Goal: Task Accomplishment & Management: Manage account settings

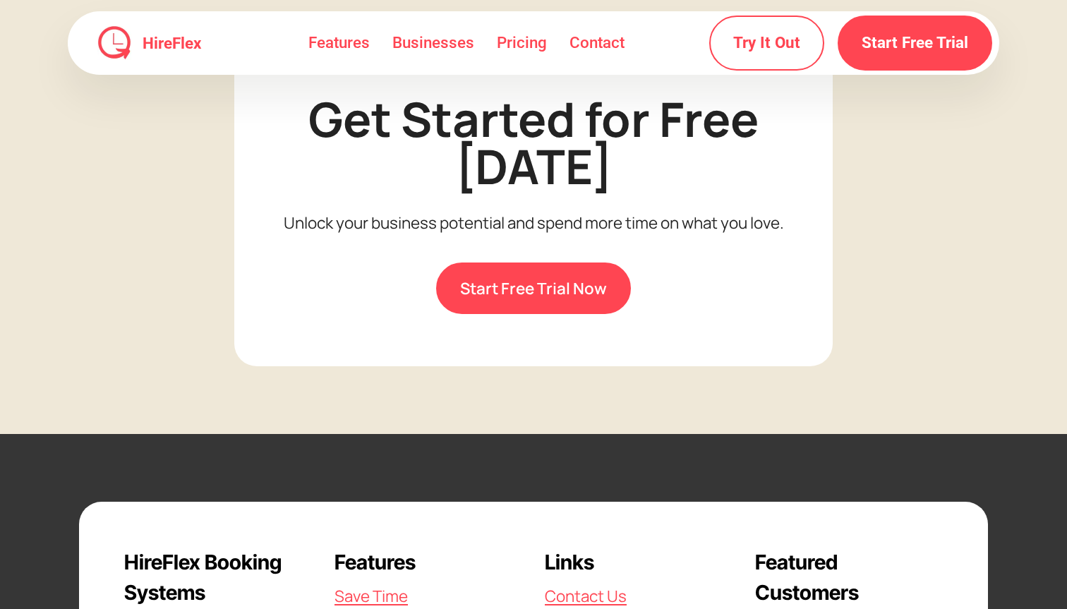
scroll to position [4081, 0]
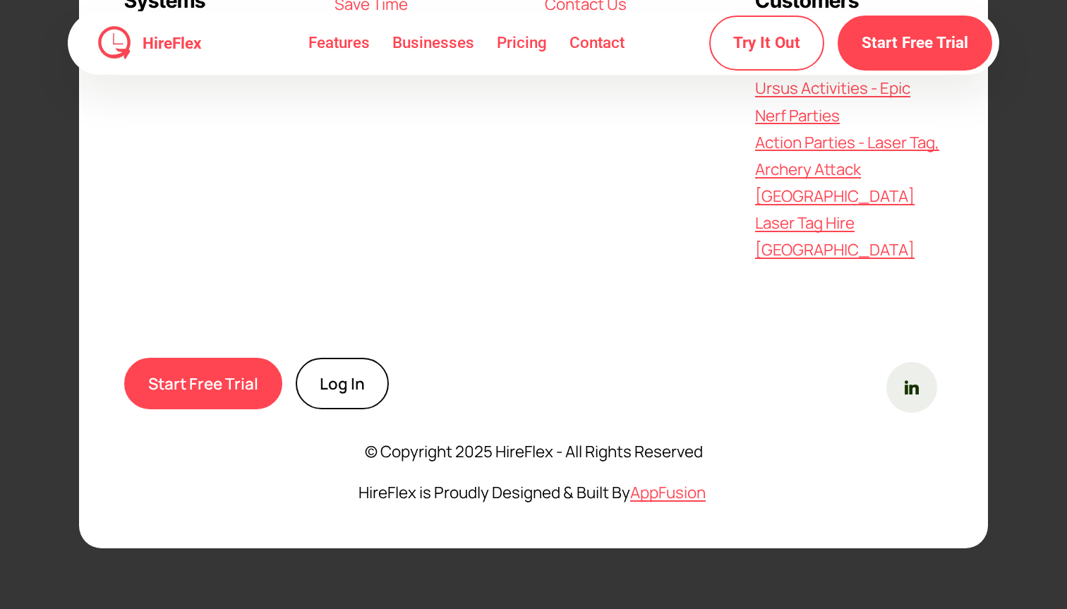
click at [331, 380] on link "Log In" at bounding box center [342, 384] width 93 height 52
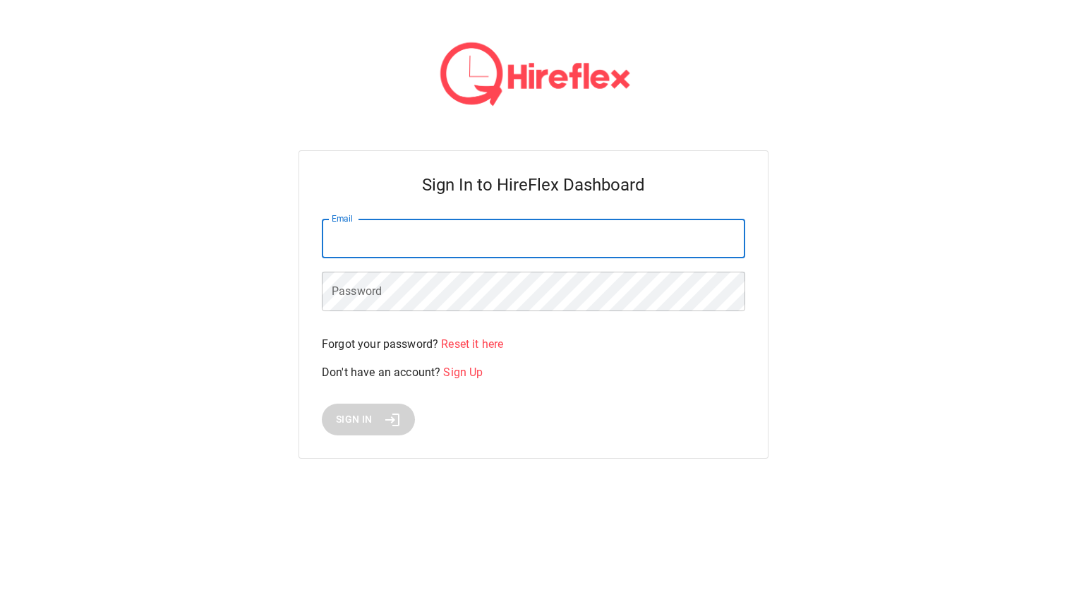
click at [541, 246] on input "Email" at bounding box center [533, 239] width 423 height 40
type input "**********"
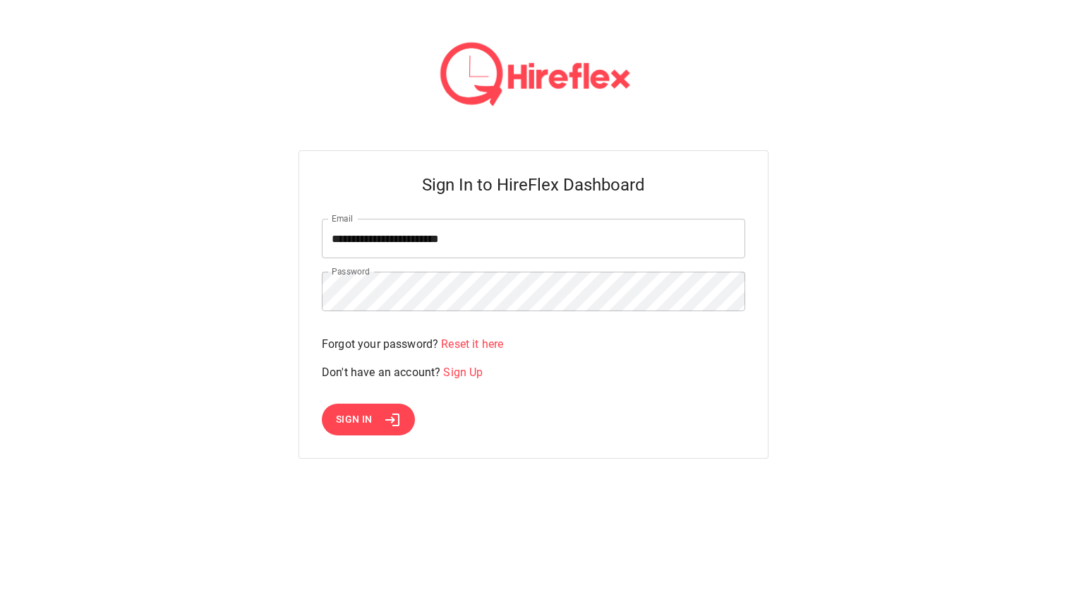
click at [463, 345] on span "Reset it here" at bounding box center [472, 343] width 62 height 13
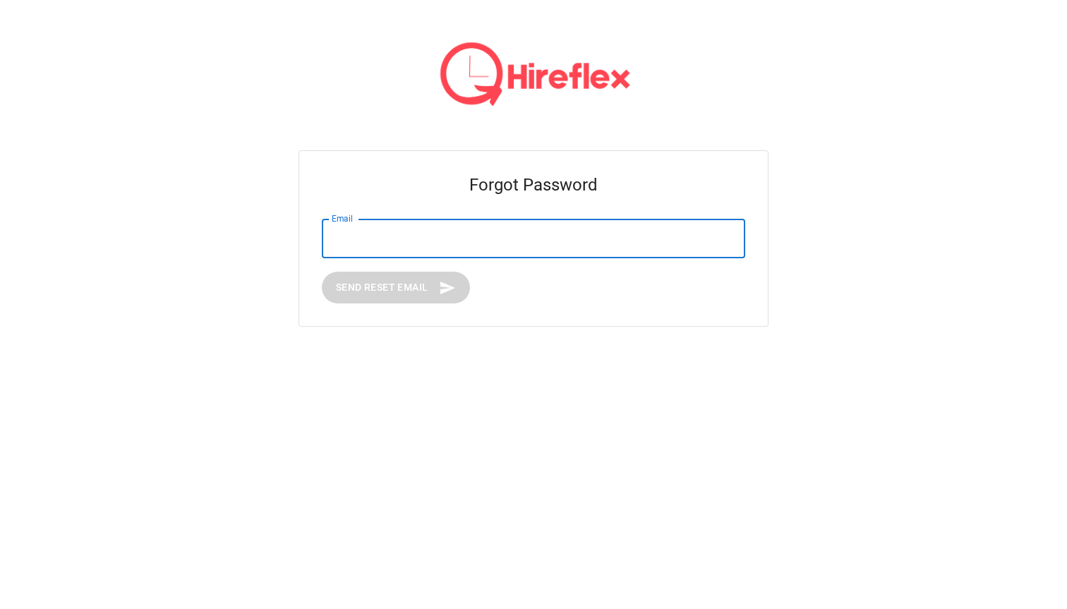
click at [417, 242] on input "Email" at bounding box center [533, 239] width 423 height 40
type input "**********"
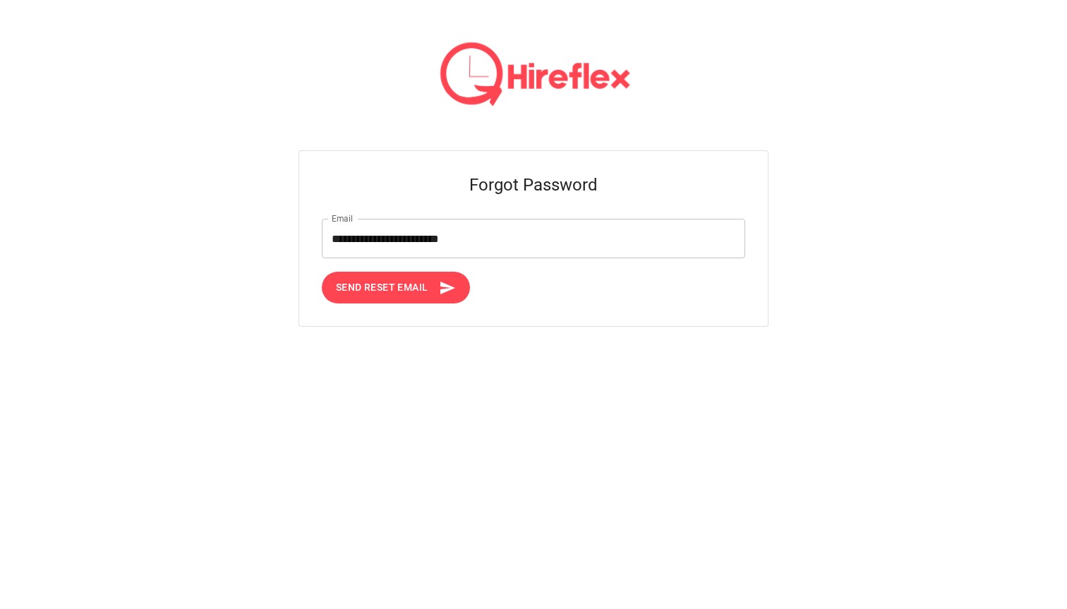
click at [376, 299] on button "Send Reset Email" at bounding box center [396, 288] width 148 height 32
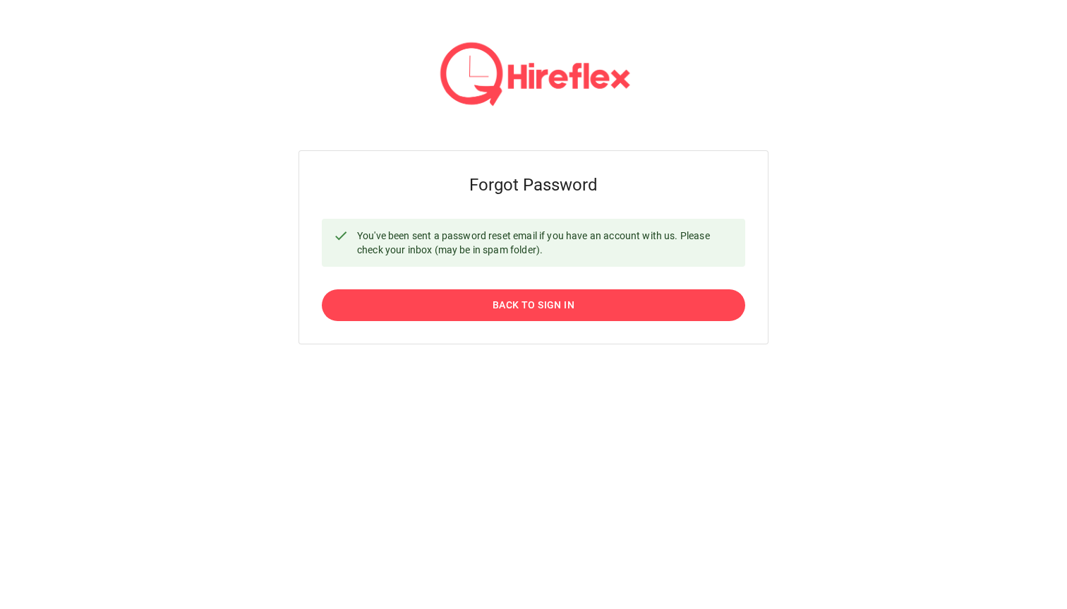
click at [444, 313] on button "Back to Sign In" at bounding box center [533, 305] width 423 height 32
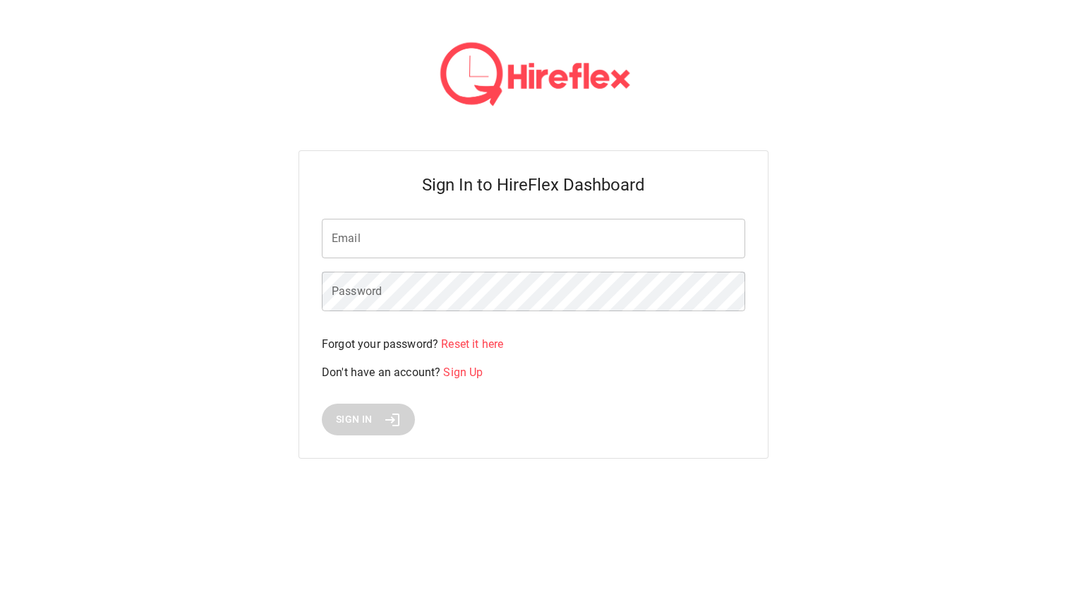
click at [471, 238] on input "Email" at bounding box center [533, 239] width 423 height 40
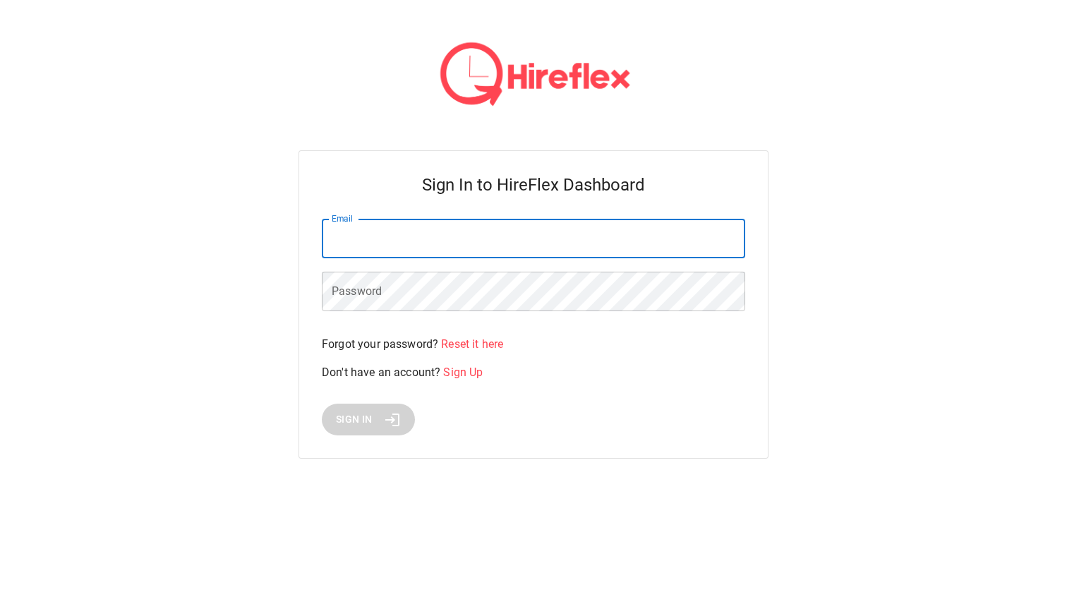
type input "**********"
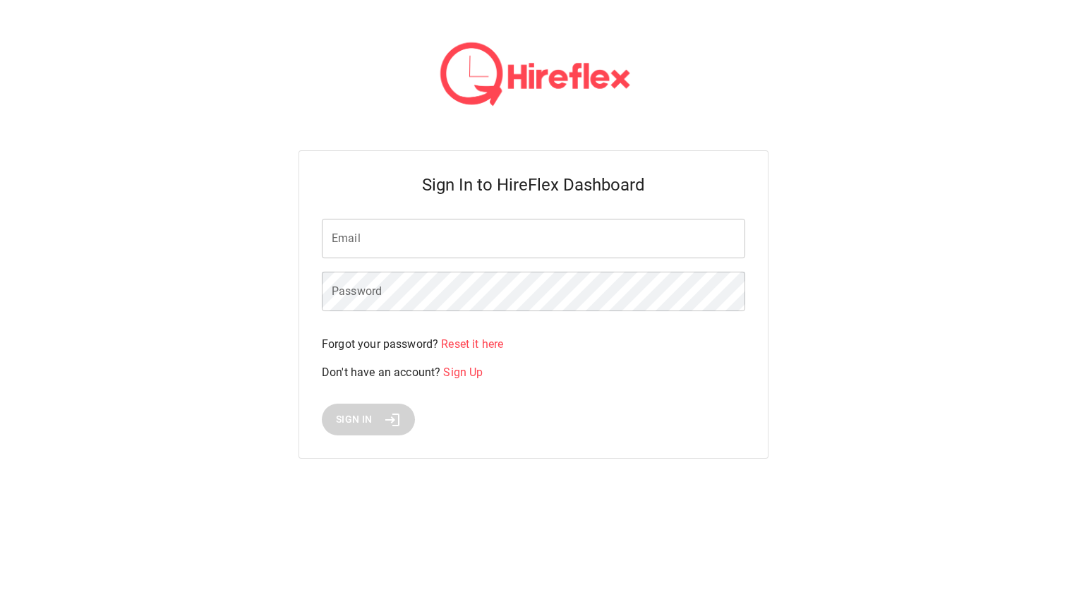
click at [367, 261] on div "Email Email Password Password Forgot your password? Reset it here Don't have an…" at bounding box center [533, 327] width 423 height 217
click at [367, 244] on input "Email" at bounding box center [533, 239] width 423 height 40
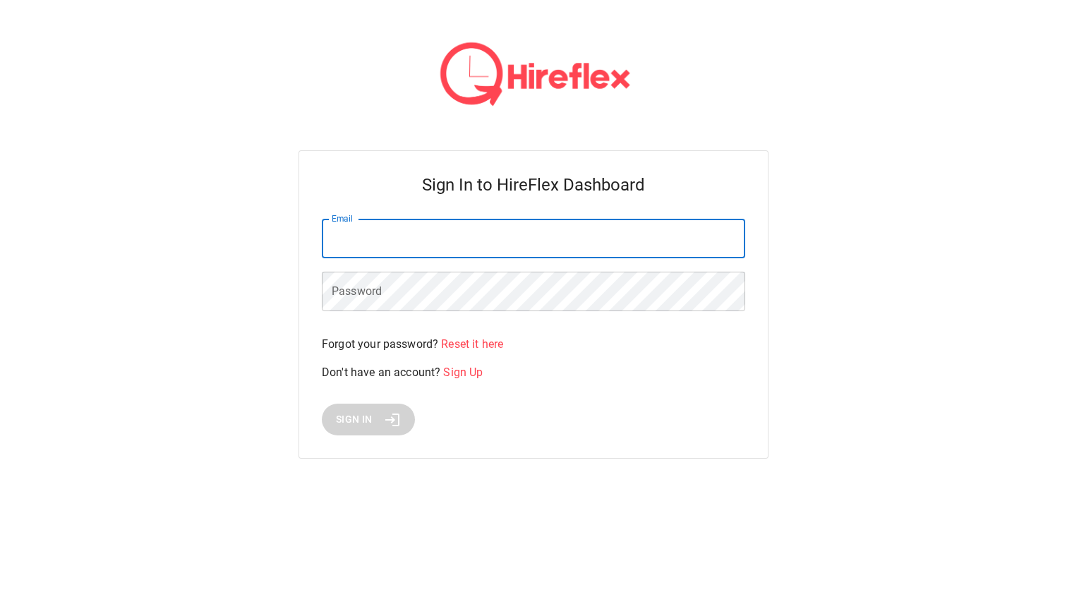
type input "**********"
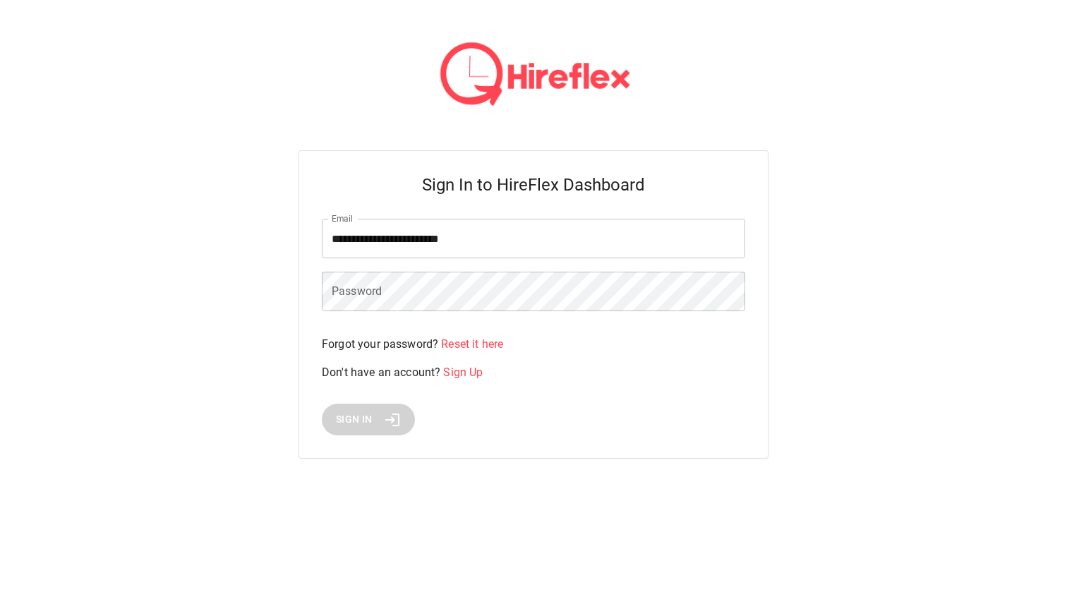
click at [539, 74] on img at bounding box center [534, 75] width 212 height 83
click at [363, 420] on span "Sign In" at bounding box center [354, 420] width 37 height 18
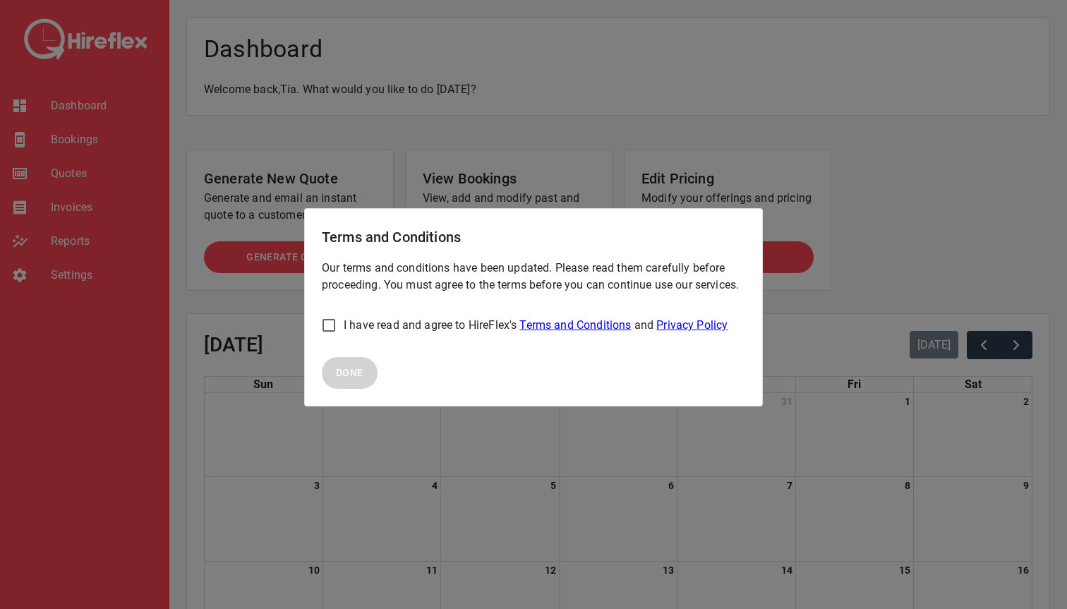
click at [387, 325] on p "I have read and agree to HireFlex's Terms and Conditions and Privacy Policy" at bounding box center [536, 325] width 384 height 17
click at [372, 370] on button "Done" at bounding box center [350, 373] width 56 height 32
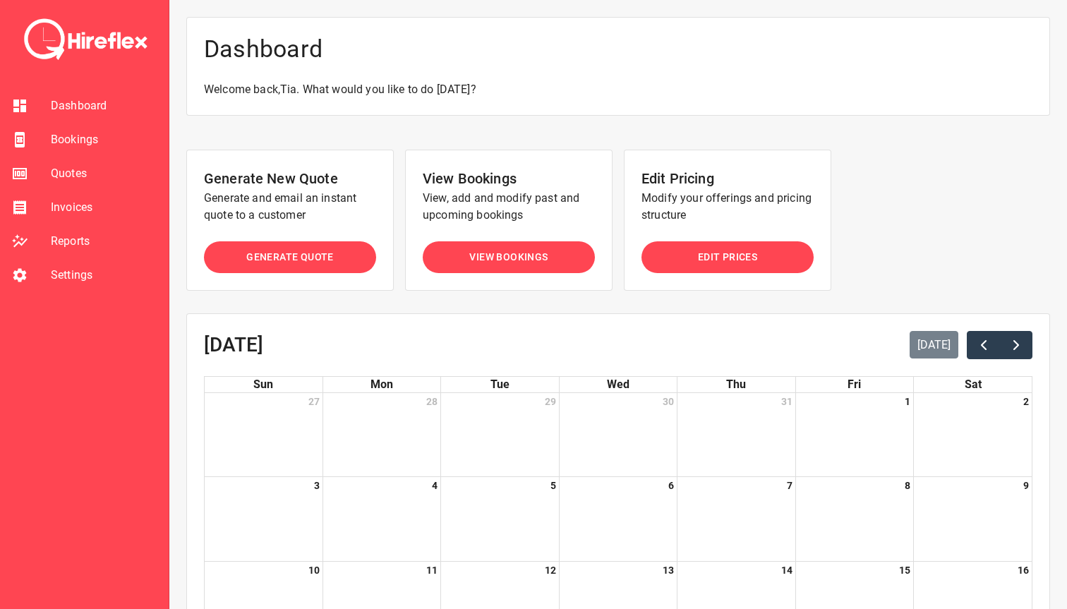
click at [81, 129] on li "Bookings" at bounding box center [84, 140] width 169 height 34
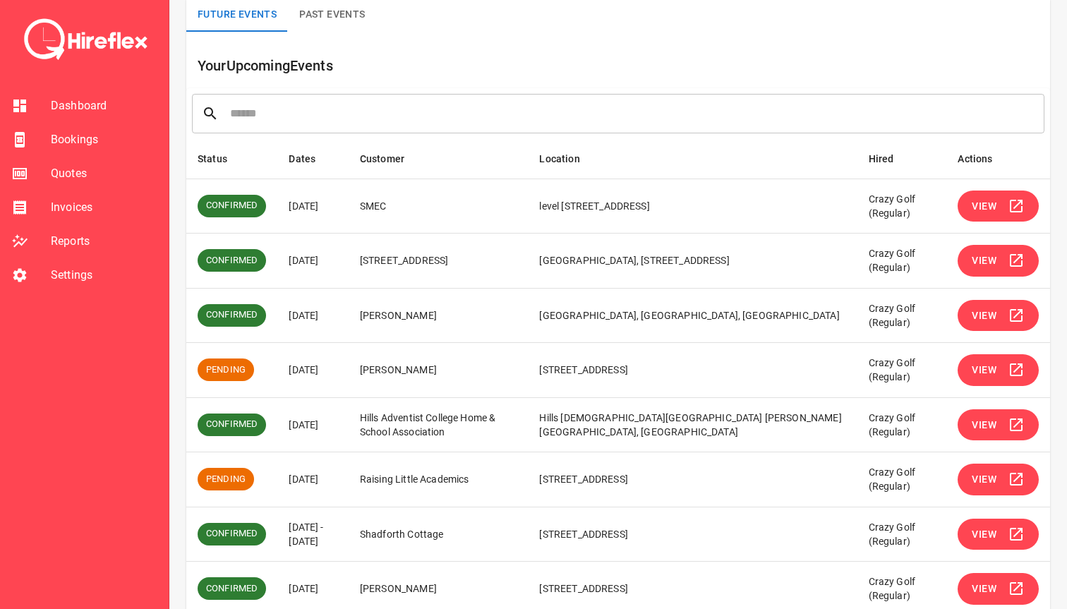
scroll to position [112, 0]
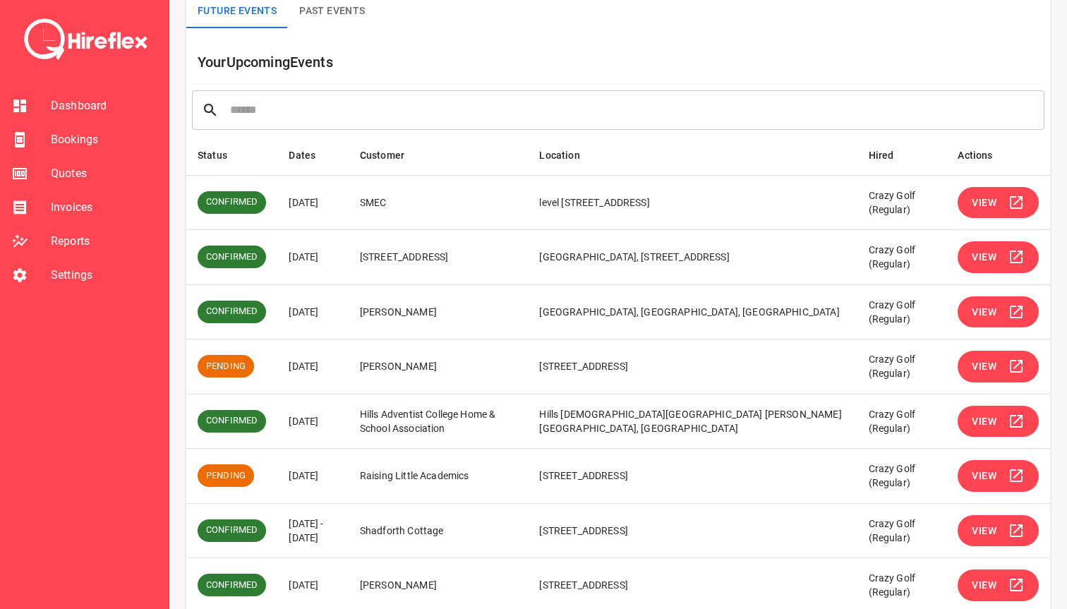
drag, startPoint x: 397, startPoint y: 248, endPoint x: 515, endPoint y: 262, distance: 119.3
click at [515, 262] on td "Tower 2, Darling Park, Level 27, 201 Sussex Street, Sydney NSW 2000" at bounding box center [439, 257] width 180 height 55
click at [997, 257] on button "View" at bounding box center [998, 257] width 81 height 32
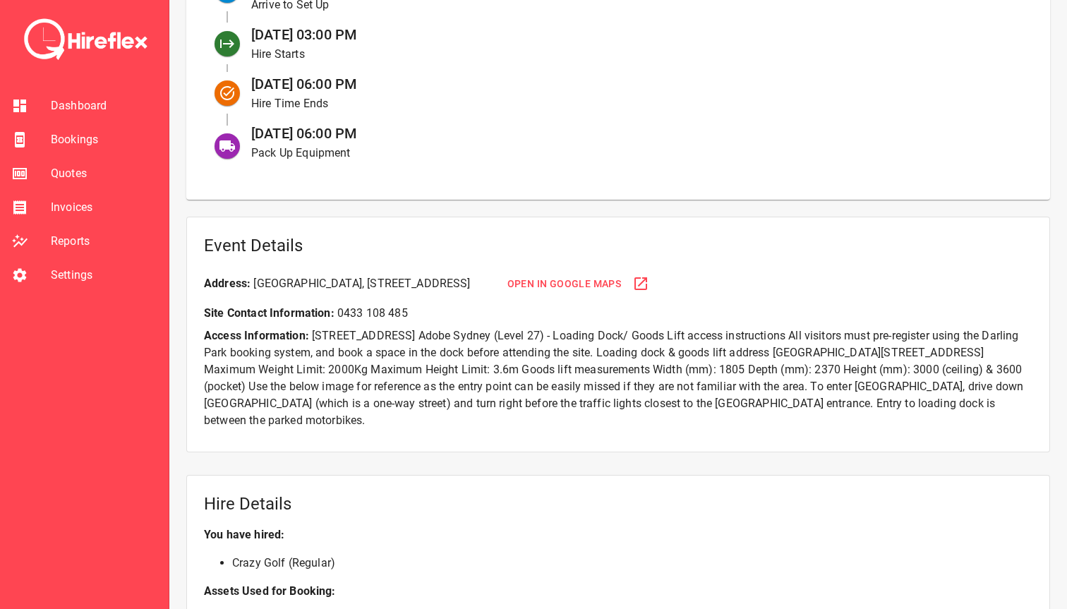
scroll to position [699, 0]
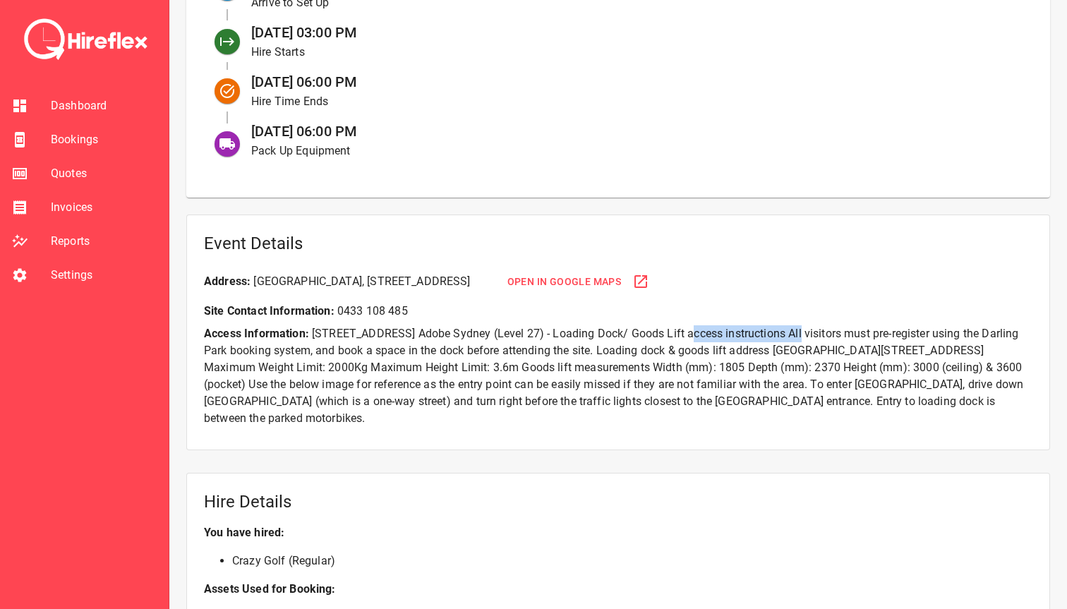
drag, startPoint x: 674, startPoint y: 329, endPoint x: 798, endPoint y: 325, distance: 124.2
click at [799, 325] on p "Access Information: Tower 2, Darling Park, Level 27, 201 Sussex Street, Sydney …" at bounding box center [618, 376] width 828 height 102
click at [517, 401] on p "Access Information: Tower 2, Darling Park, Level 27, 201 Sussex Street, Sydney …" at bounding box center [618, 376] width 828 height 102
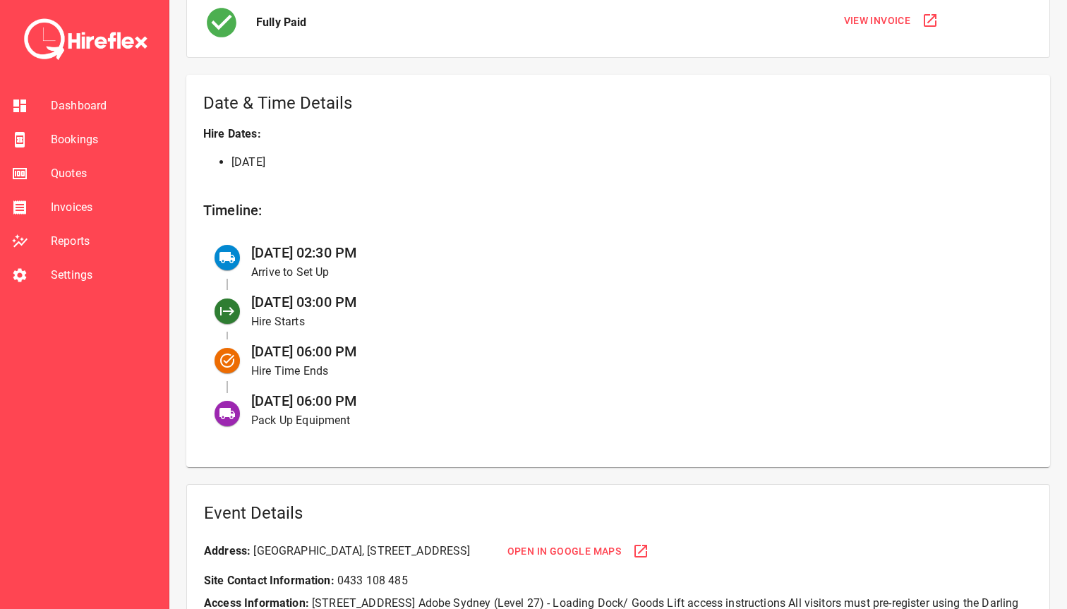
scroll to position [445, 0]
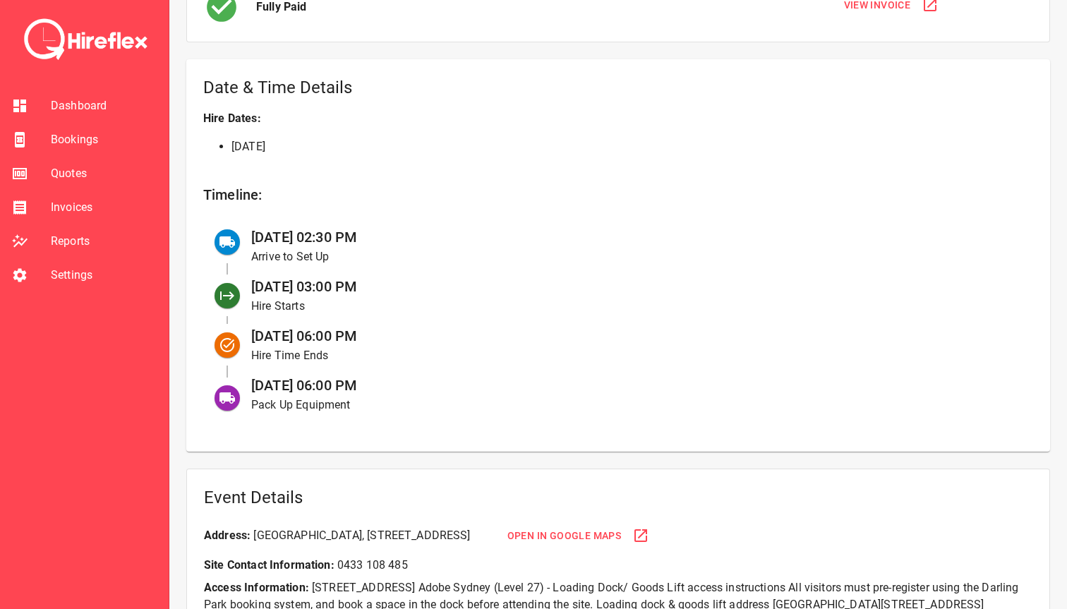
drag, startPoint x: 282, startPoint y: 390, endPoint x: 376, endPoint y: 380, distance: 94.4
click at [357, 380] on span "29 Aug at 06:00 PM" at bounding box center [304, 385] width 106 height 17
drag, startPoint x: 319, startPoint y: 236, endPoint x: 450, endPoint y: 236, distance: 131.2
click at [450, 236] on div "29 Aug at 02:30 PM Arrive to Set Up" at bounding box center [631, 246] width 782 height 49
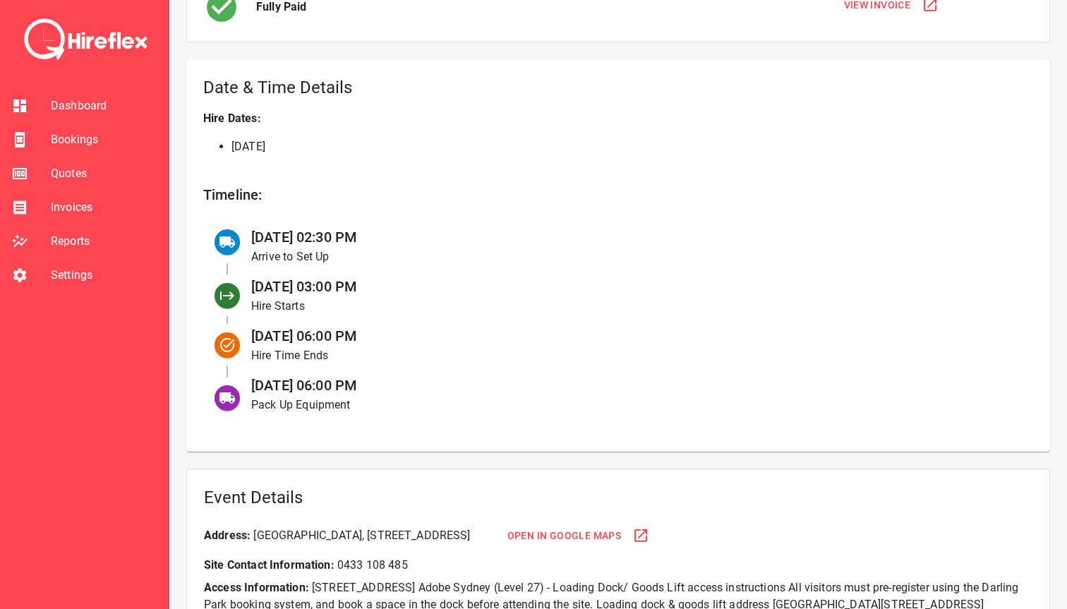
click at [450, 236] on div "29 Aug at 02:30 PM Arrive to Set Up" at bounding box center [631, 246] width 782 height 49
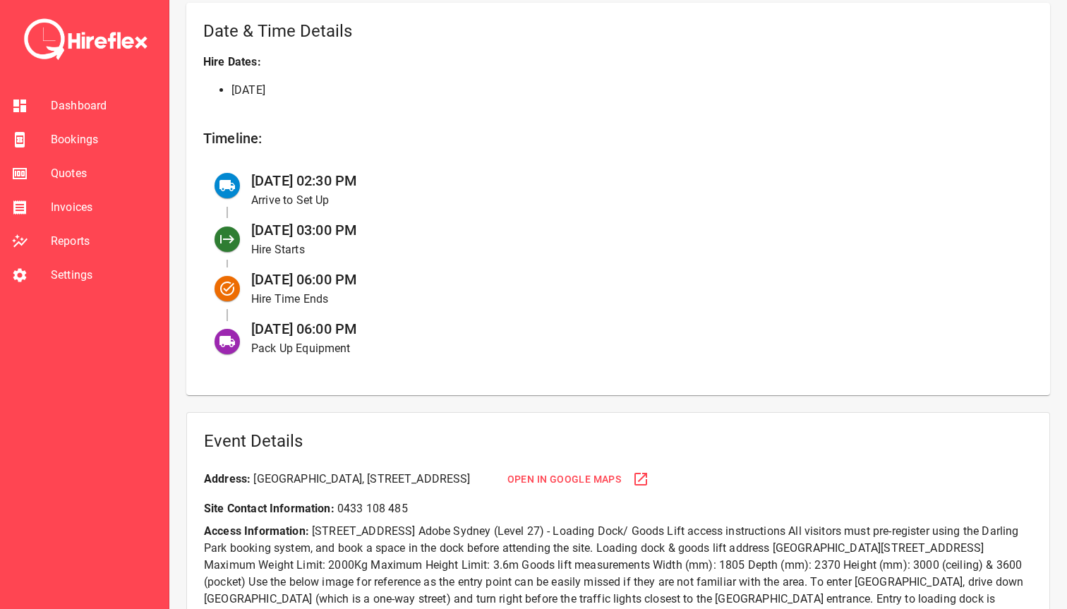
scroll to position [512, 0]
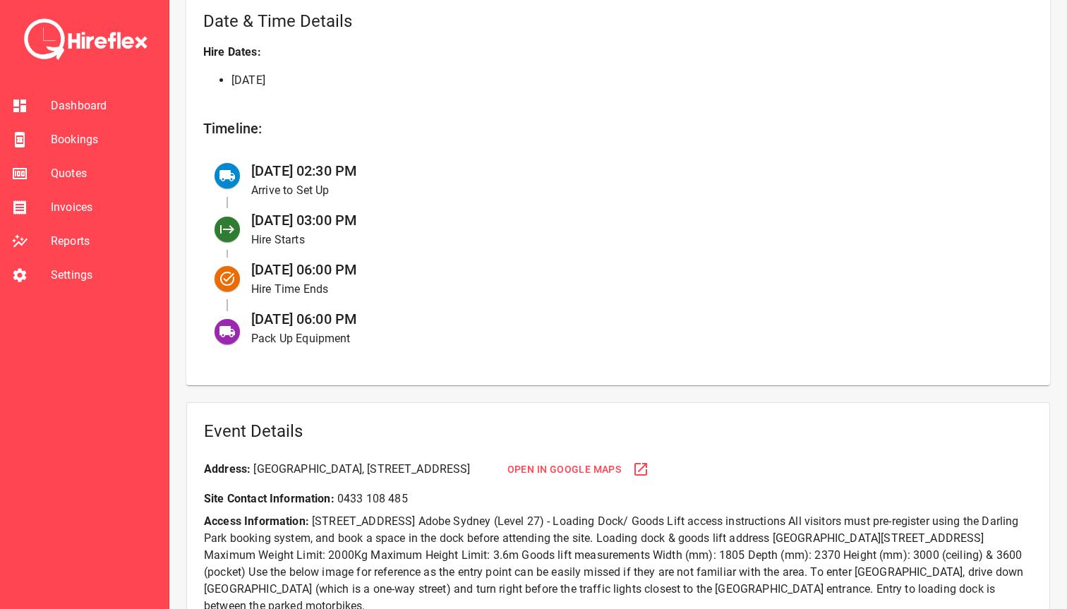
drag, startPoint x: 414, startPoint y: 317, endPoint x: 489, endPoint y: 317, distance: 75.5
click at [489, 317] on div "29 Aug at 06:00 PM Pack Up Equipment" at bounding box center [631, 327] width 782 height 49
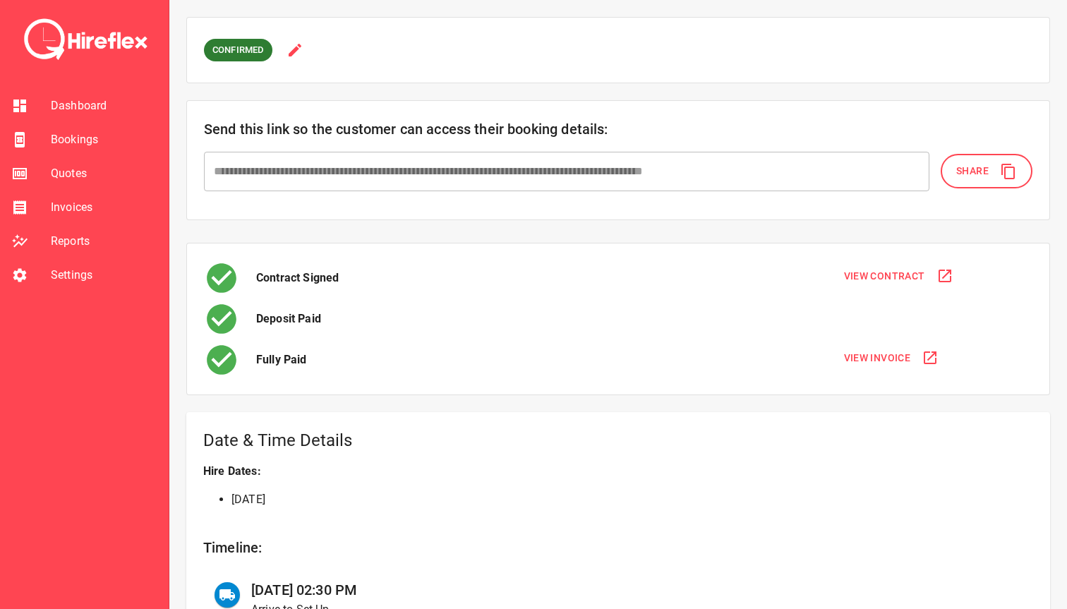
scroll to position [0, 0]
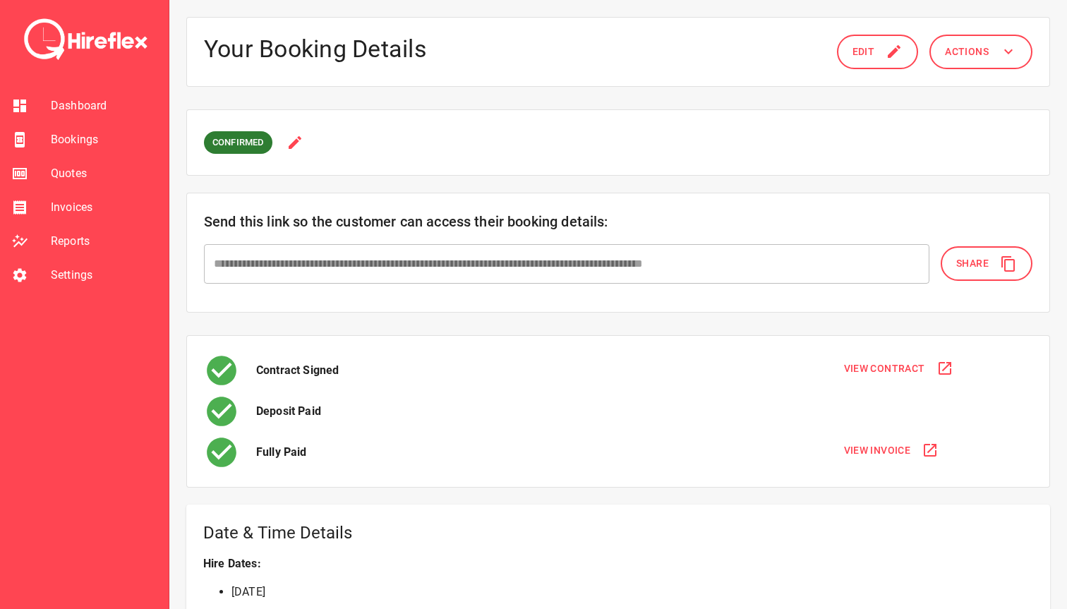
click at [85, 131] on li "Bookings" at bounding box center [84, 140] width 169 height 34
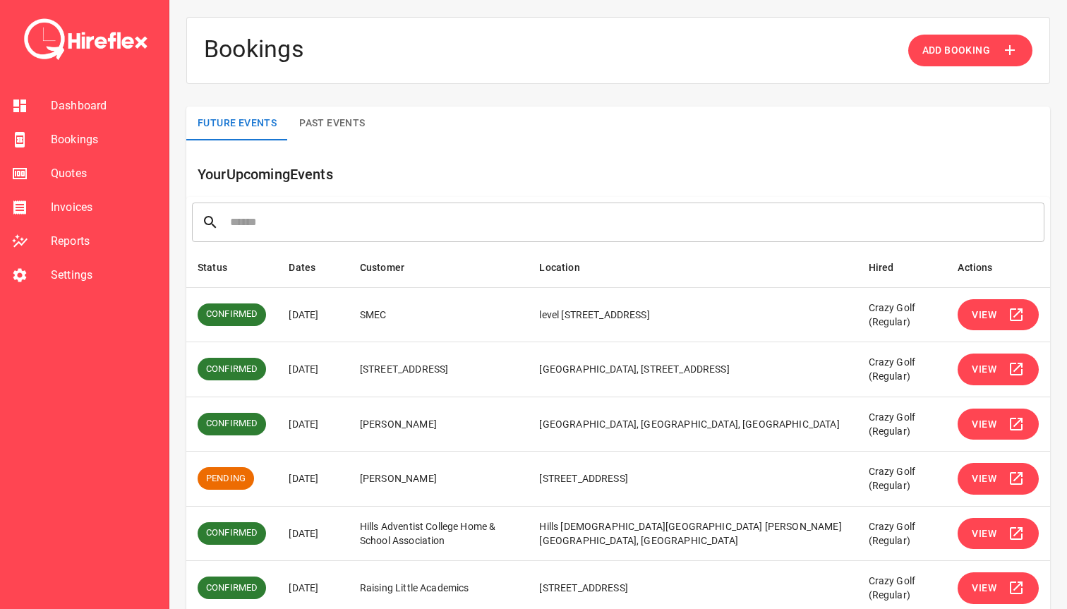
click at [997, 317] on button "View" at bounding box center [998, 315] width 81 height 32
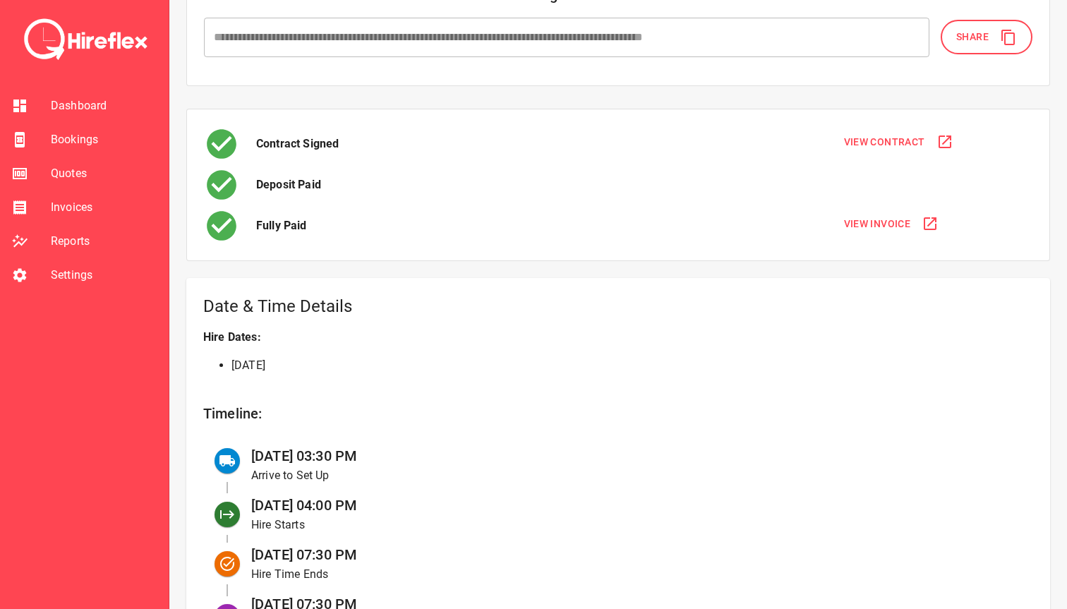
scroll to position [60, 0]
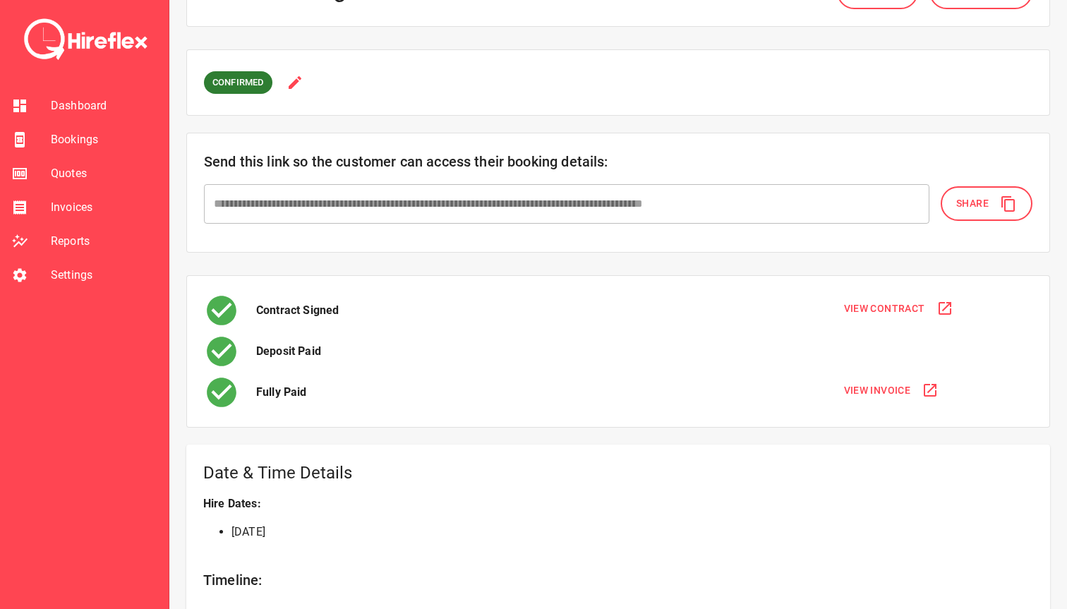
click at [869, 388] on span "View Invoice" at bounding box center [877, 391] width 67 height 18
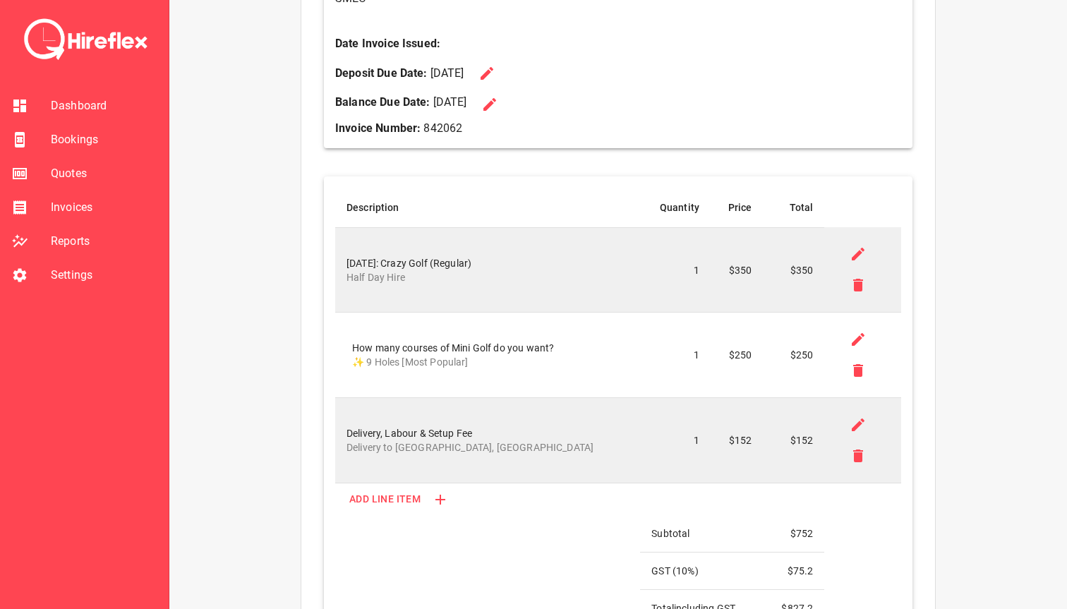
scroll to position [496, 0]
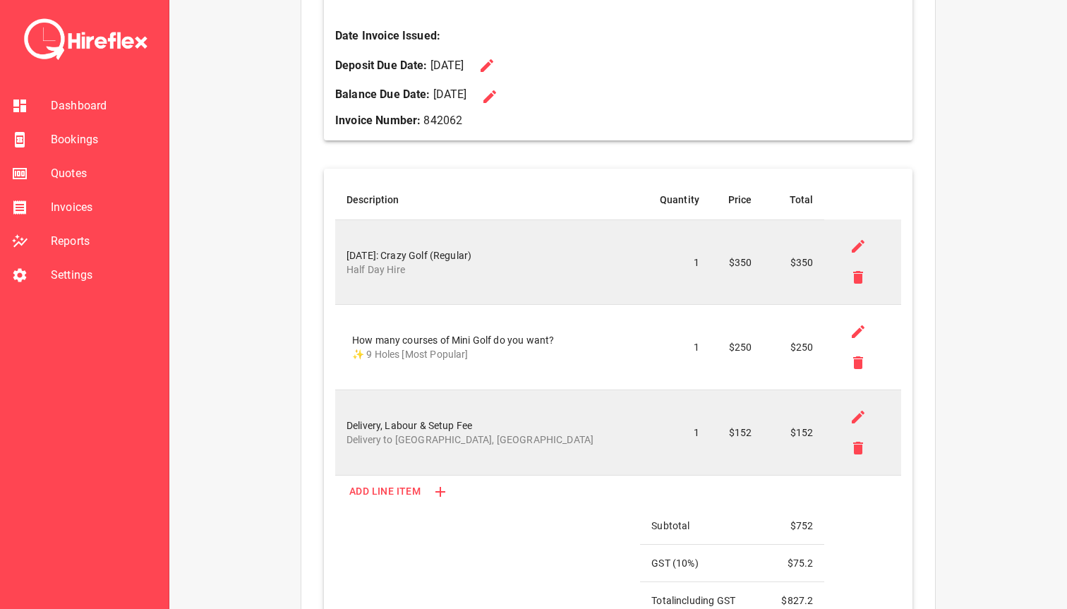
drag, startPoint x: 371, startPoint y: 354, endPoint x: 473, endPoint y: 354, distance: 102.3
click at [473, 354] on p "✨ 9 Holes [Most Popular]" at bounding box center [490, 354] width 277 height 14
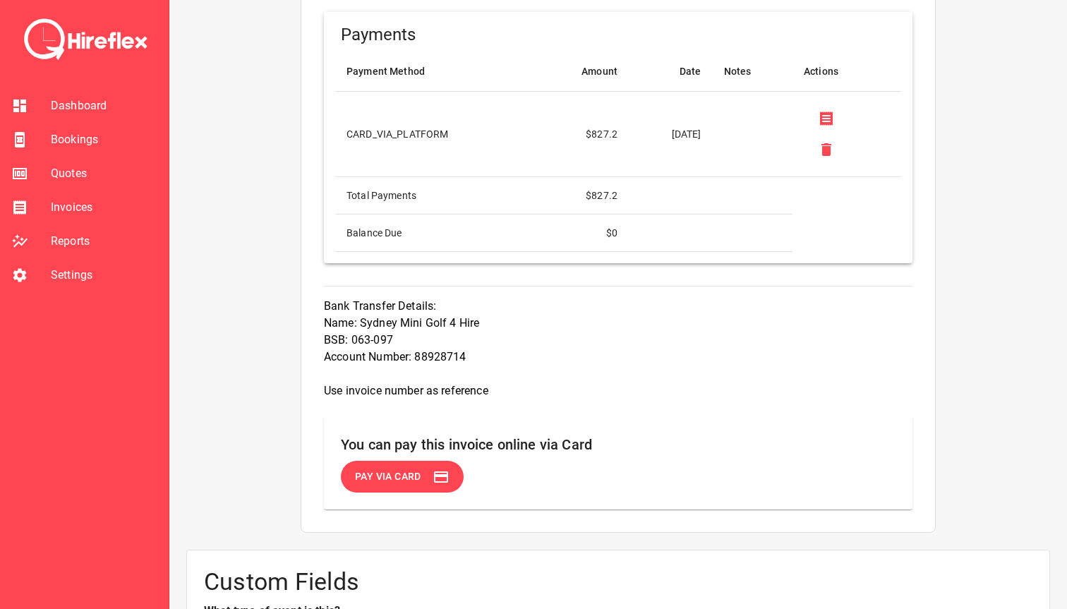
scroll to position [1154, 0]
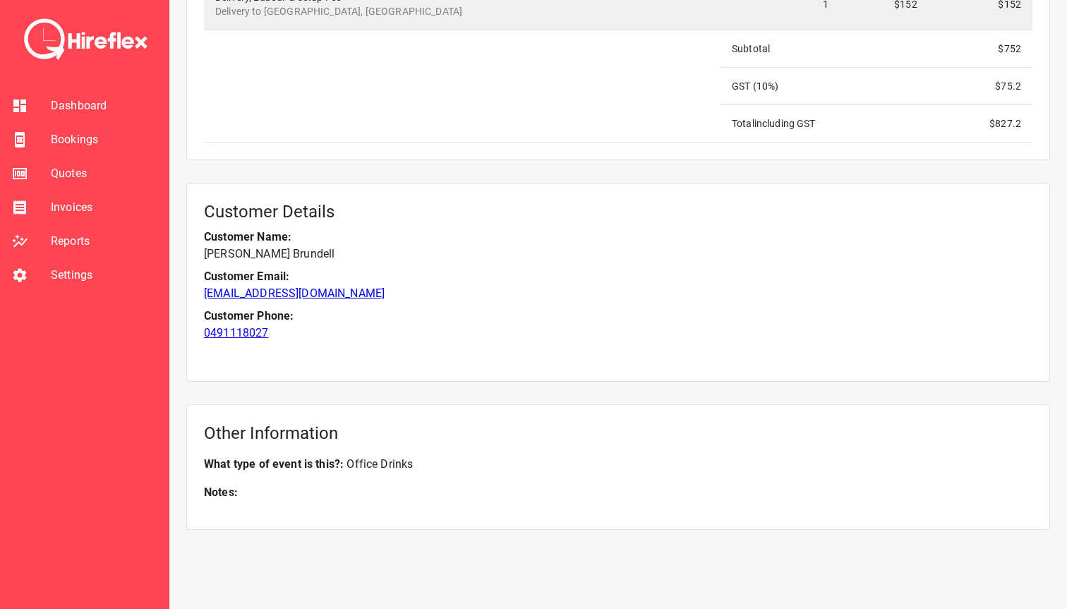
scroll to position [1542, 0]
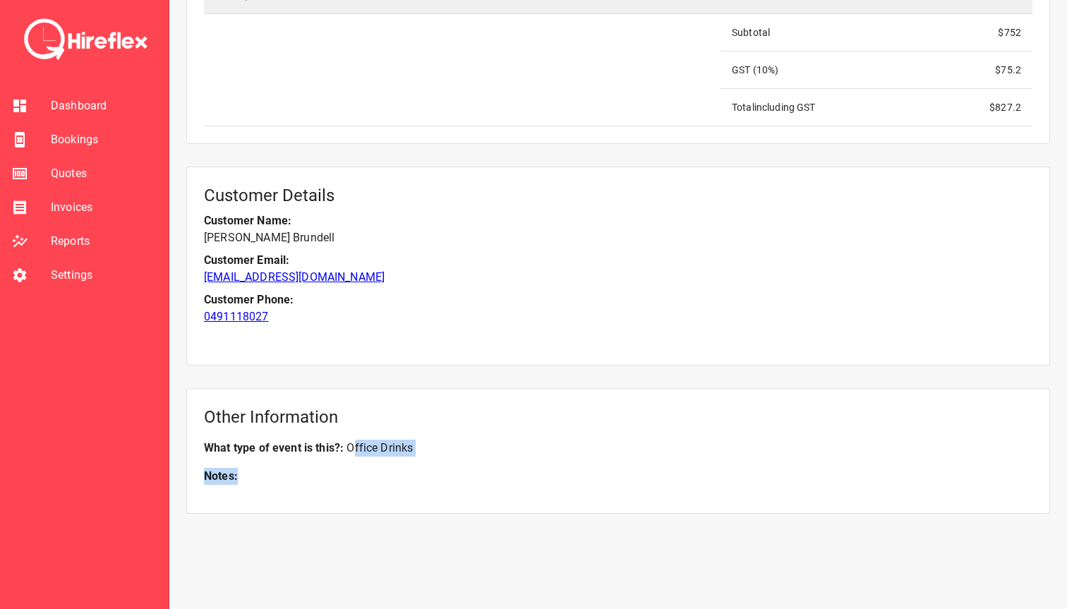
drag, startPoint x: 356, startPoint y: 447, endPoint x: 433, endPoint y: 488, distance: 86.8
click at [433, 488] on div "Other Information What type of event is this? : Office Drinks Notes:" at bounding box center [618, 451] width 864 height 126
click at [433, 487] on div "Other Information What type of event is this? : Office Drinks Notes:" at bounding box center [618, 451] width 864 height 126
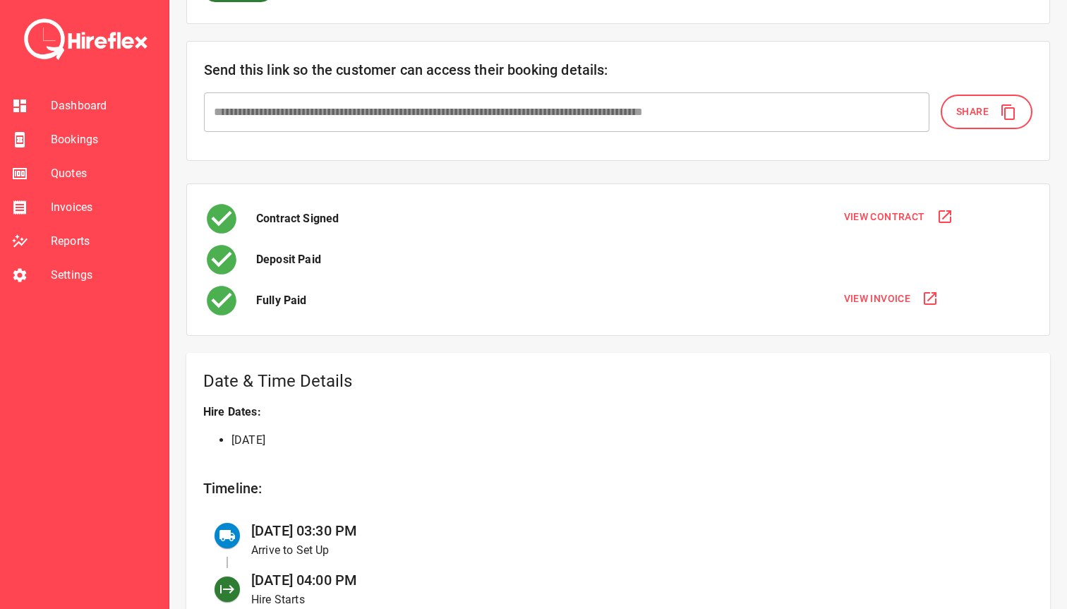
scroll to position [29, 0]
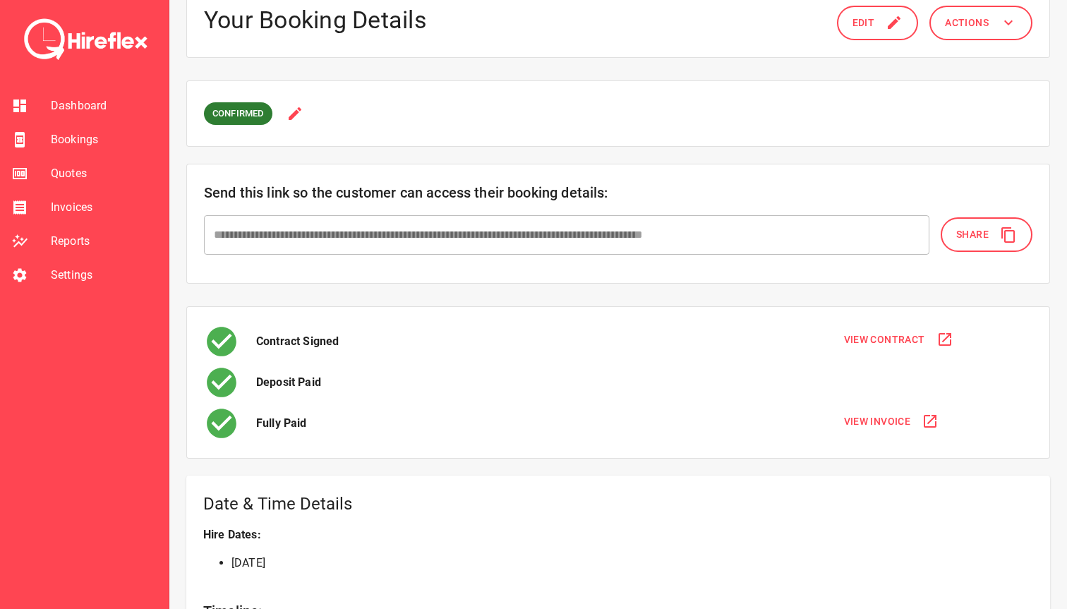
click at [89, 126] on li "Bookings" at bounding box center [84, 140] width 169 height 34
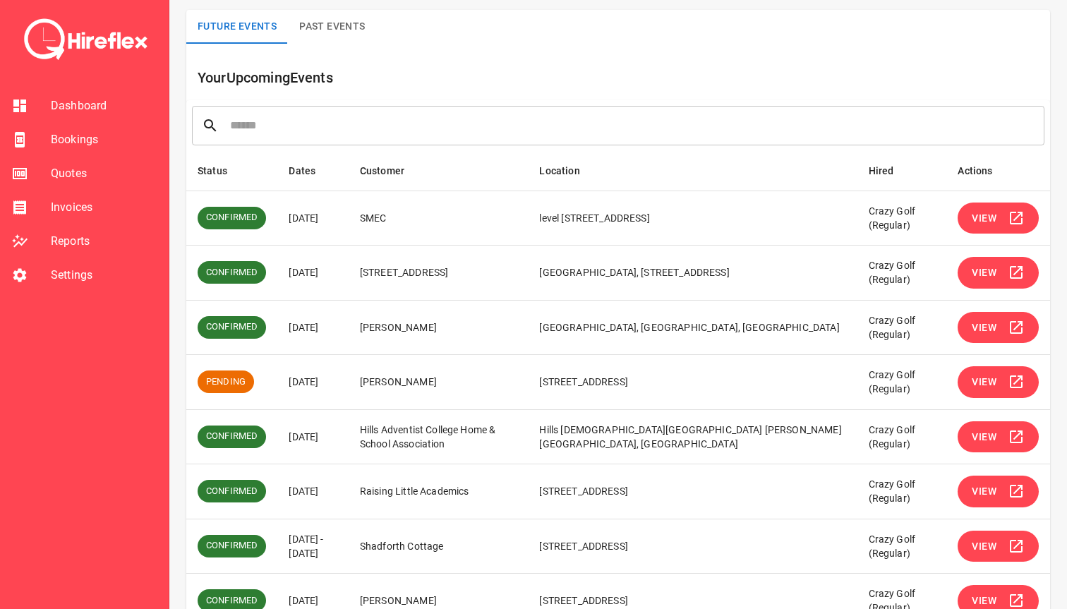
scroll to position [98, 0]
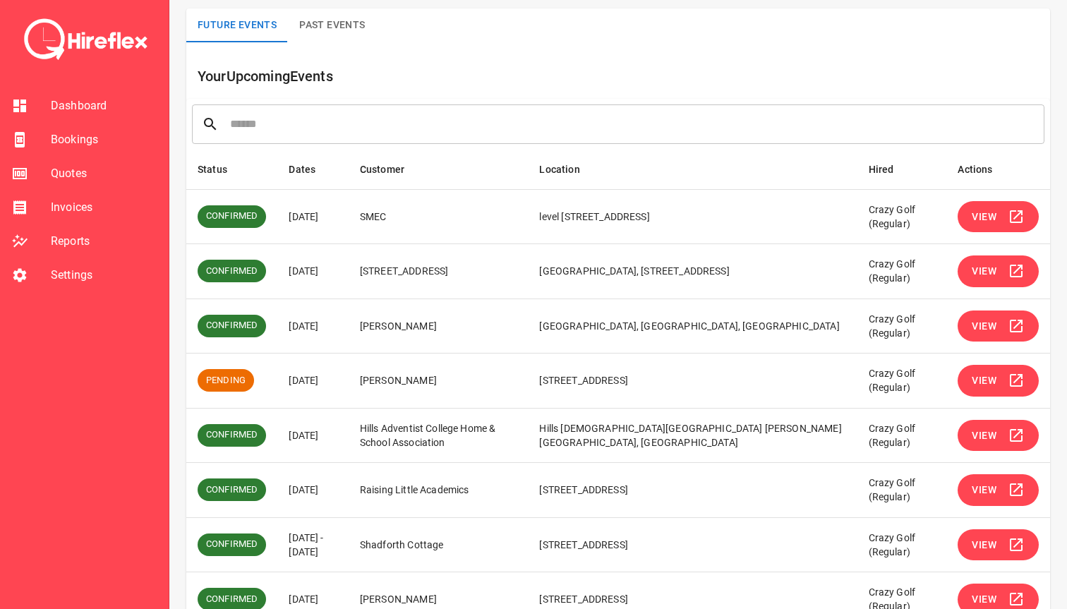
click at [1004, 276] on button "View" at bounding box center [998, 271] width 81 height 32
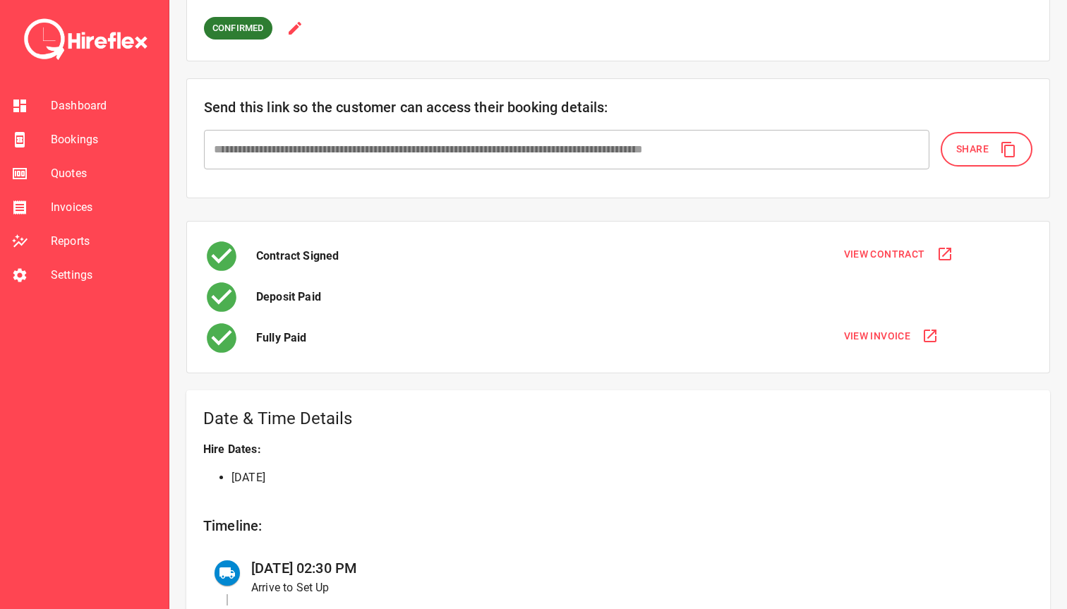
scroll to position [121, 0]
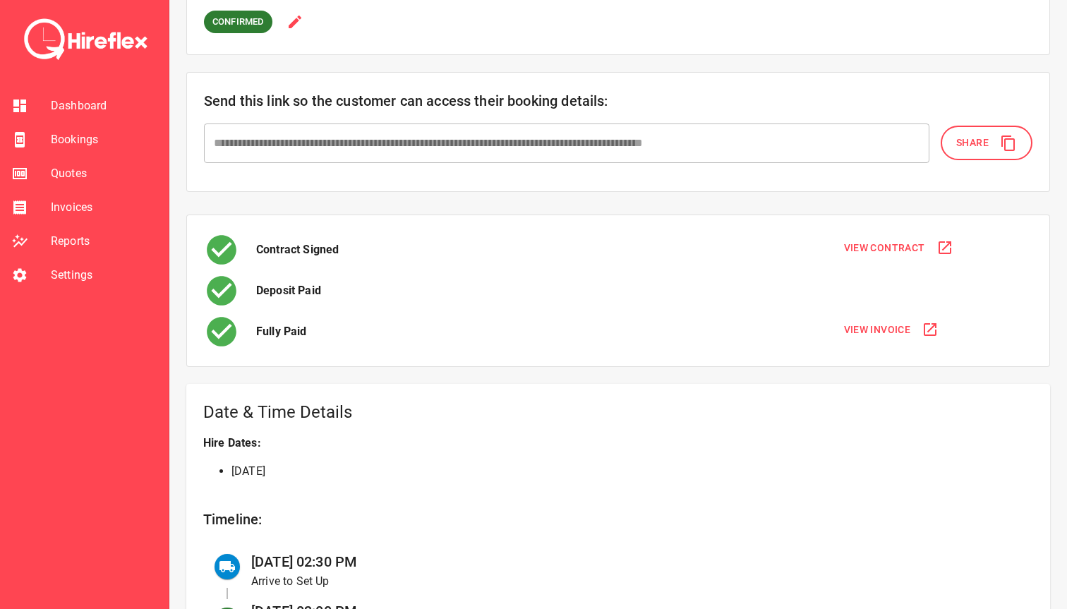
click at [873, 327] on span "View Invoice" at bounding box center [877, 330] width 67 height 18
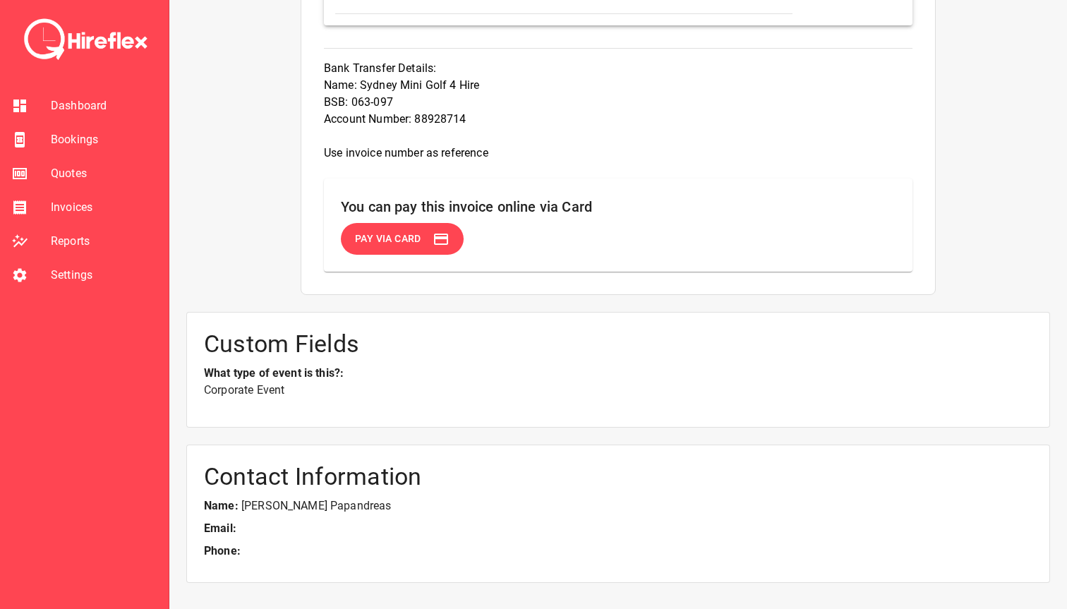
scroll to position [1449, 0]
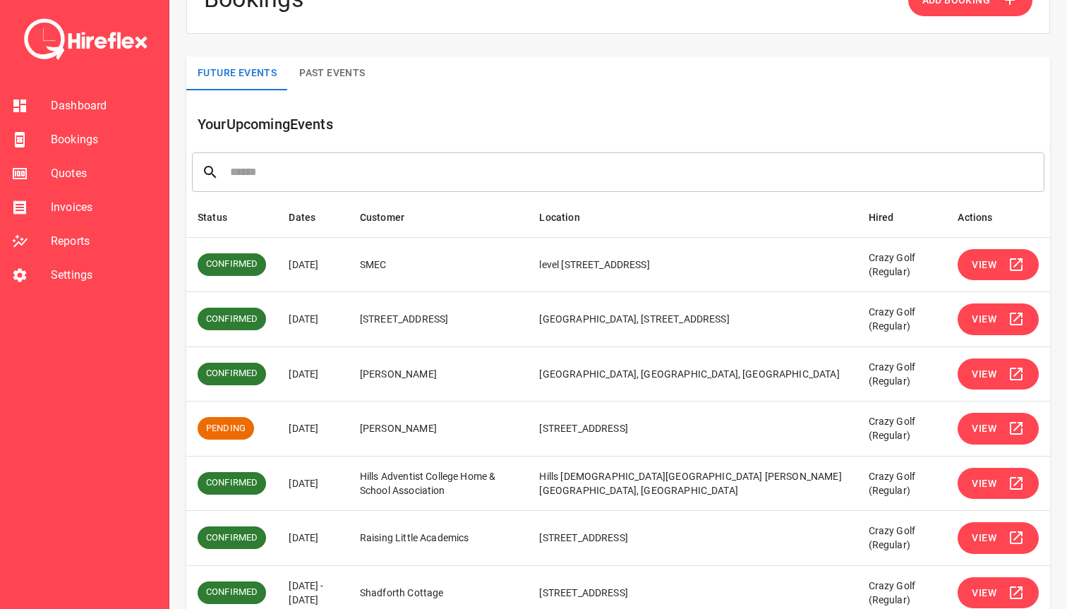
scroll to position [76, 0]
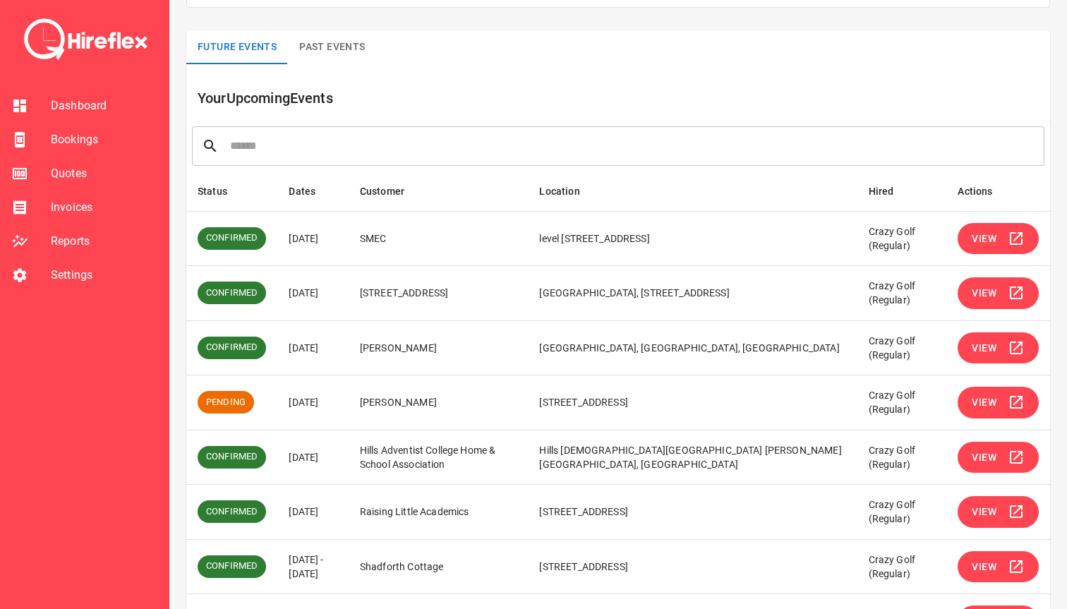
click at [996, 359] on button "View" at bounding box center [998, 348] width 81 height 32
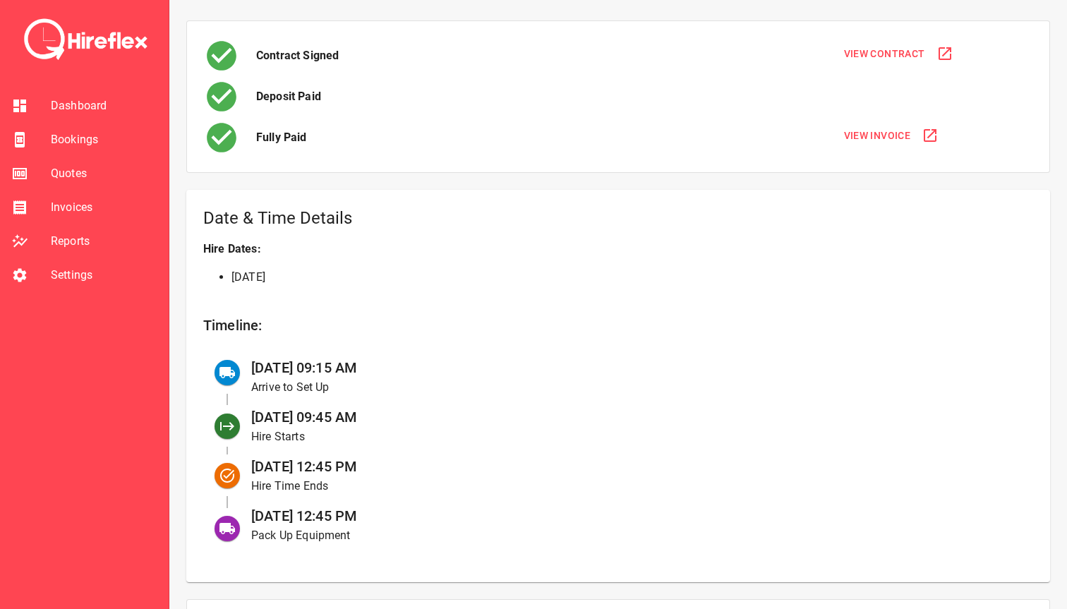
scroll to position [272, 0]
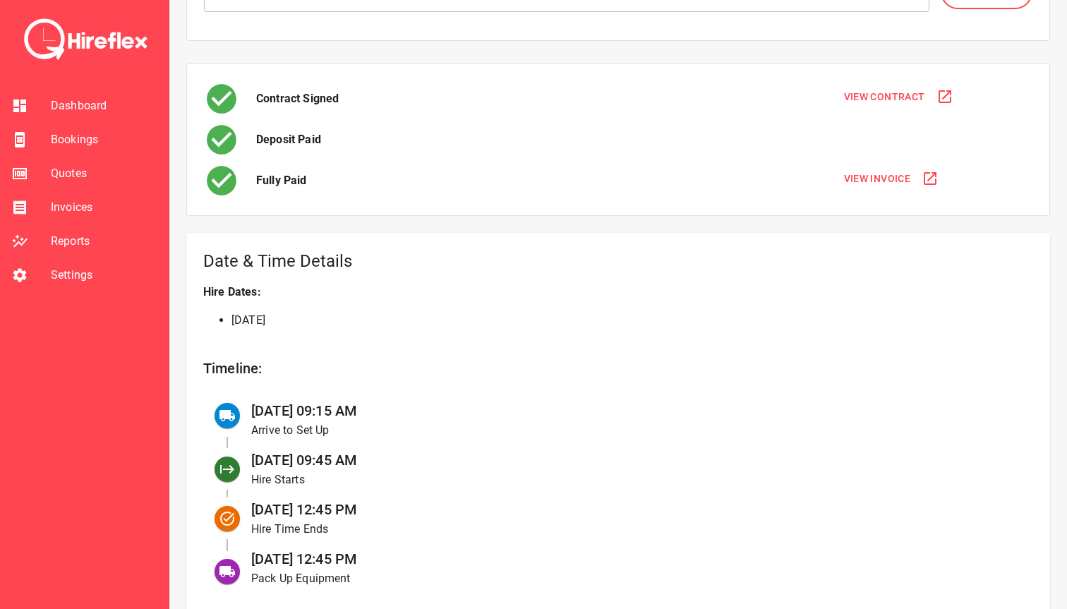
click at [868, 179] on span "View Invoice" at bounding box center [877, 179] width 67 height 18
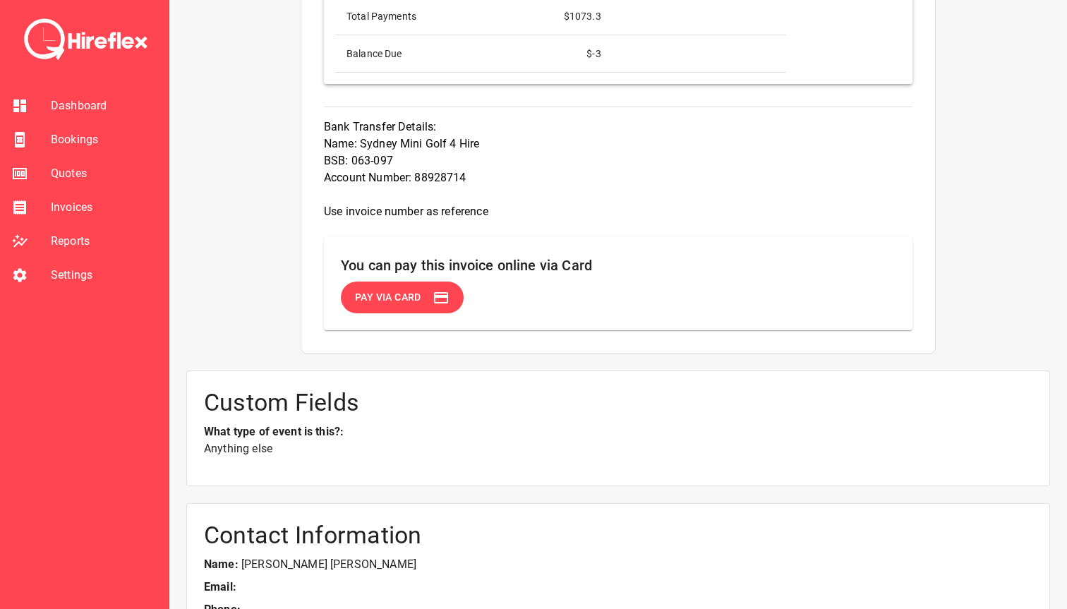
scroll to position [1570, 0]
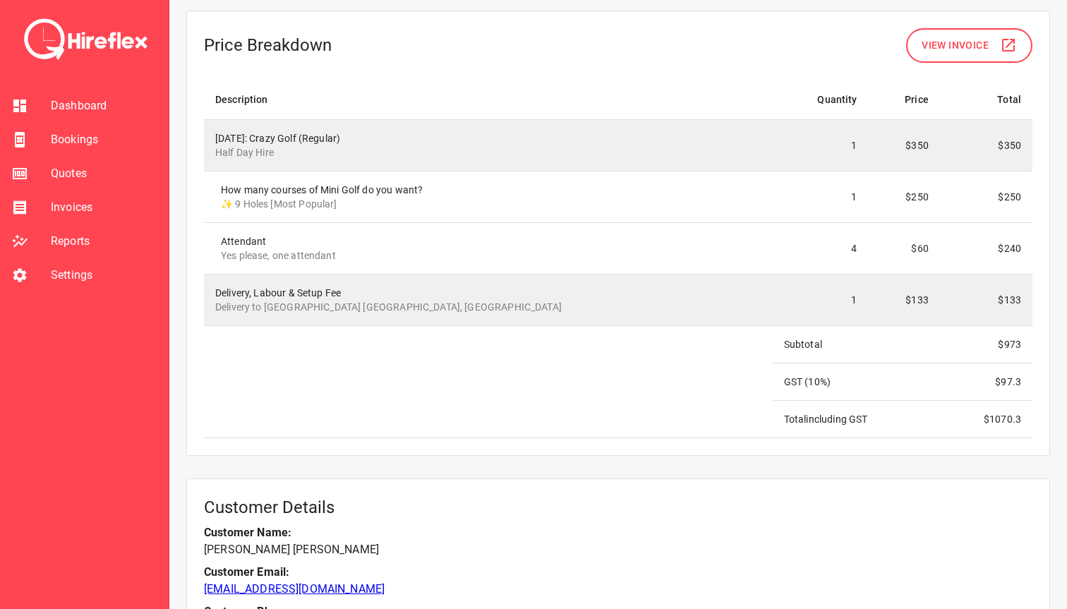
scroll to position [1611, 0]
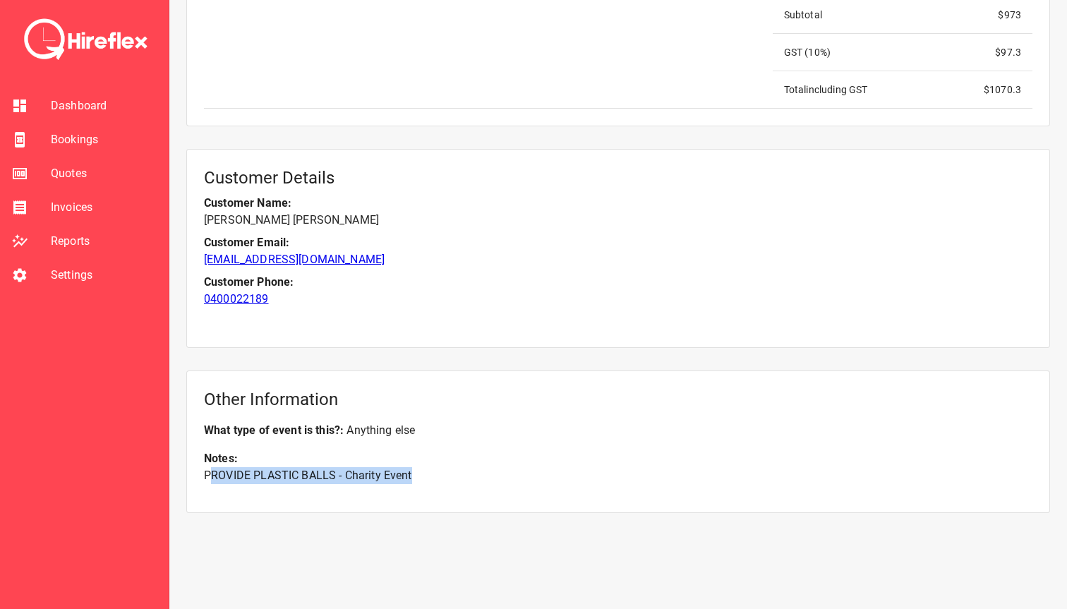
drag, startPoint x: 210, startPoint y: 478, endPoint x: 421, endPoint y: 481, distance: 211.0
click at [421, 481] on p "PROVIDE PLASTIC BALLS - Charity Event" at bounding box center [618, 475] width 828 height 17
drag, startPoint x: 430, startPoint y: 479, endPoint x: 207, endPoint y: 476, distance: 222.3
click at [207, 476] on p "PROVIDE PLASTIC BALLS - Charity Event" at bounding box center [618, 475] width 828 height 17
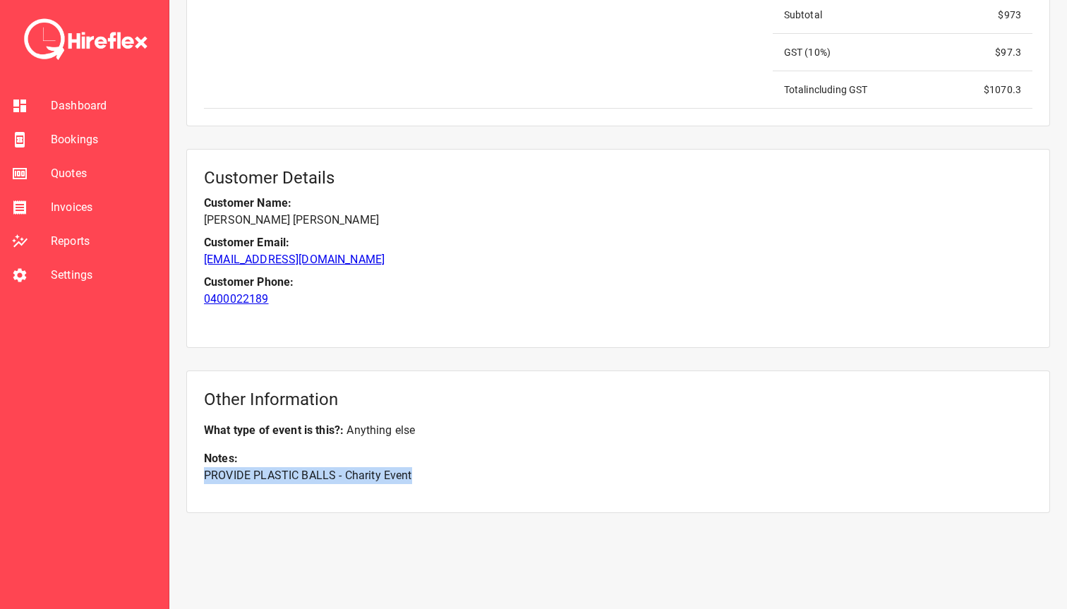
click at [207, 476] on p "PROVIDE PLASTIC BALLS - Charity Event" at bounding box center [618, 475] width 828 height 17
drag, startPoint x: 207, startPoint y: 476, endPoint x: 424, endPoint y: 476, distance: 216.6
click at [424, 476] on p "PROVIDE PLASTIC BALLS - Charity Event" at bounding box center [618, 475] width 828 height 17
drag, startPoint x: 445, startPoint y: 476, endPoint x: 212, endPoint y: 473, distance: 232.9
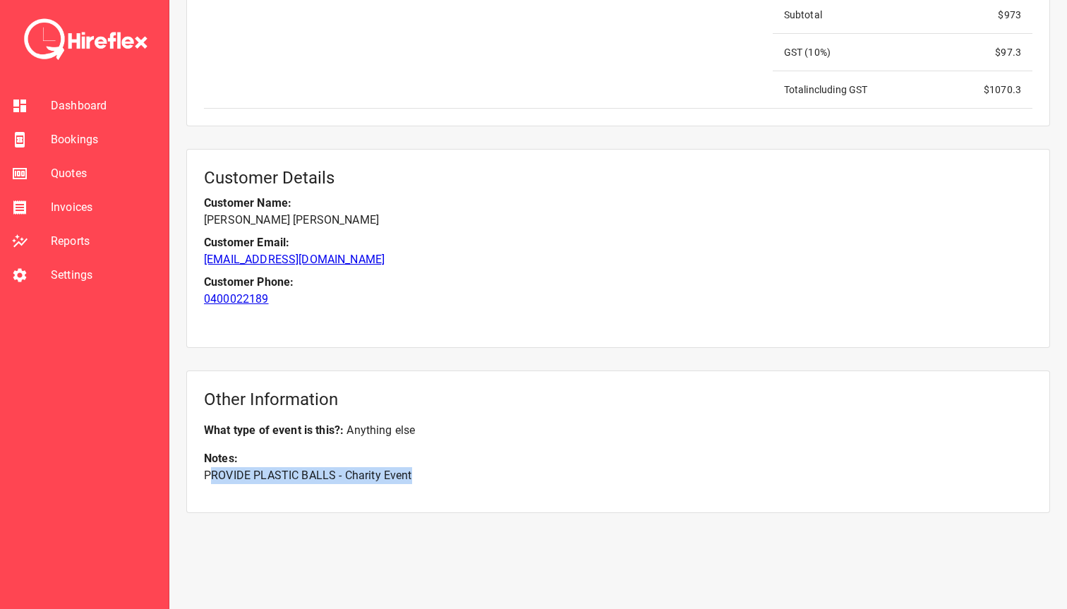
click at [212, 473] on p "PROVIDE PLASTIC BALLS - Charity Event" at bounding box center [618, 475] width 828 height 17
click at [313, 477] on p "PROVIDE PLASTIC BALLS - Charity Event" at bounding box center [618, 475] width 828 height 17
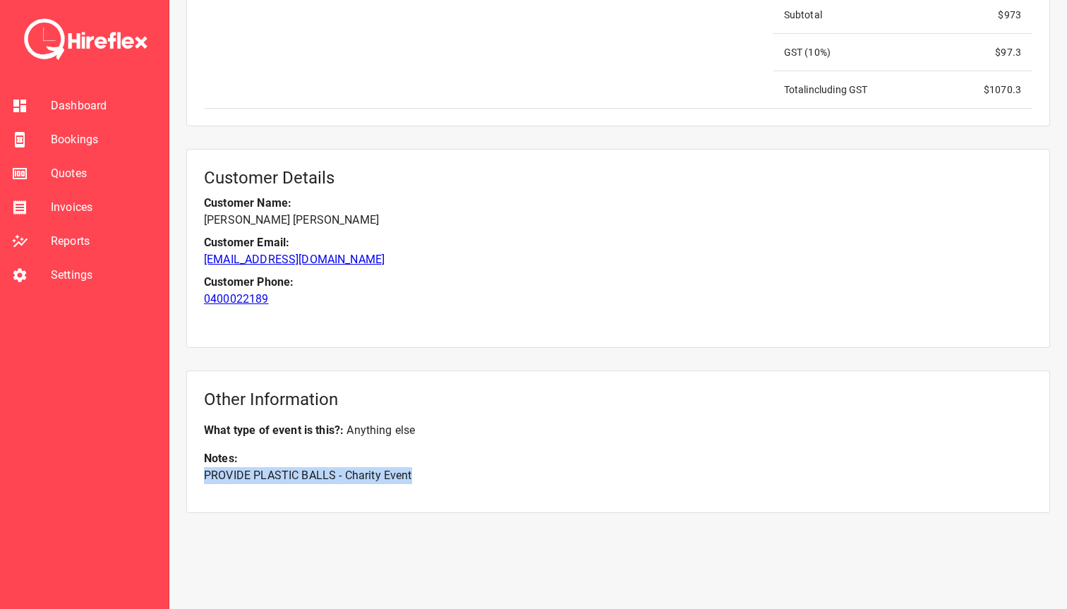
drag, startPoint x: 415, startPoint y: 476, endPoint x: 205, endPoint y: 481, distance: 209.6
click at [205, 481] on p "PROVIDE PLASTIC BALLS - Charity Event" at bounding box center [618, 475] width 828 height 17
drag, startPoint x: 211, startPoint y: 481, endPoint x: 430, endPoint y: 482, distance: 218.8
click at [430, 482] on p "PROVIDE PLASTIC BALLS - Charity Event" at bounding box center [618, 475] width 828 height 17
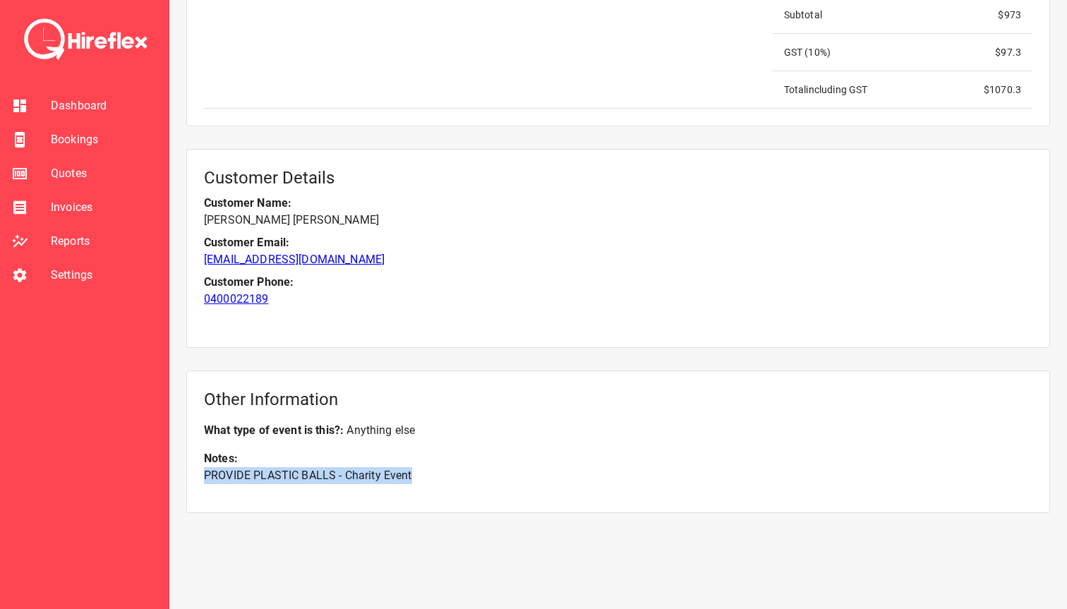
click at [430, 482] on p "PROVIDE PLASTIC BALLS - Charity Event" at bounding box center [618, 475] width 828 height 17
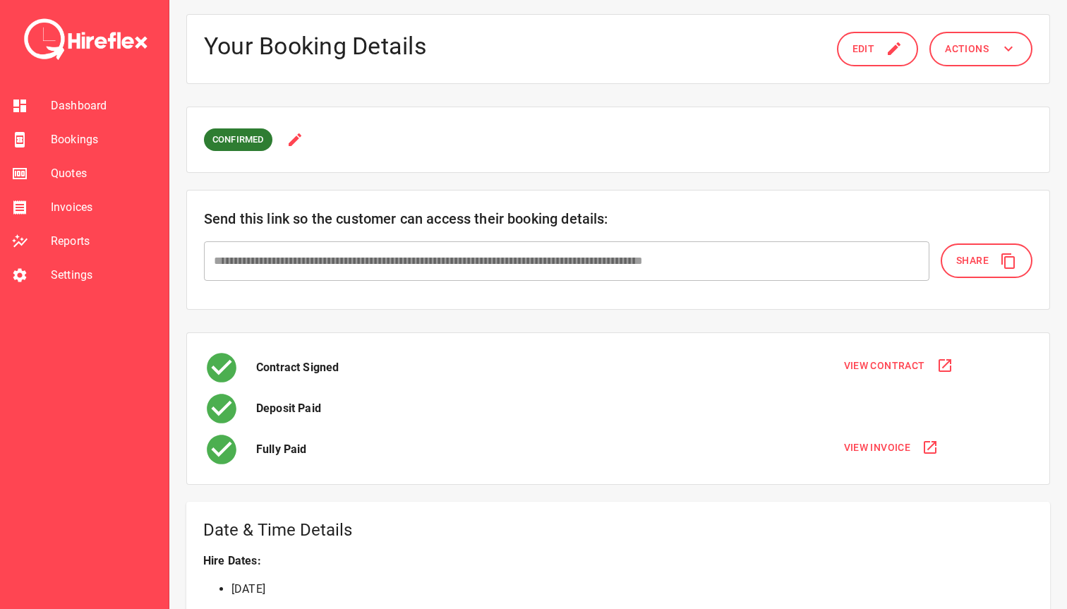
scroll to position [0, 0]
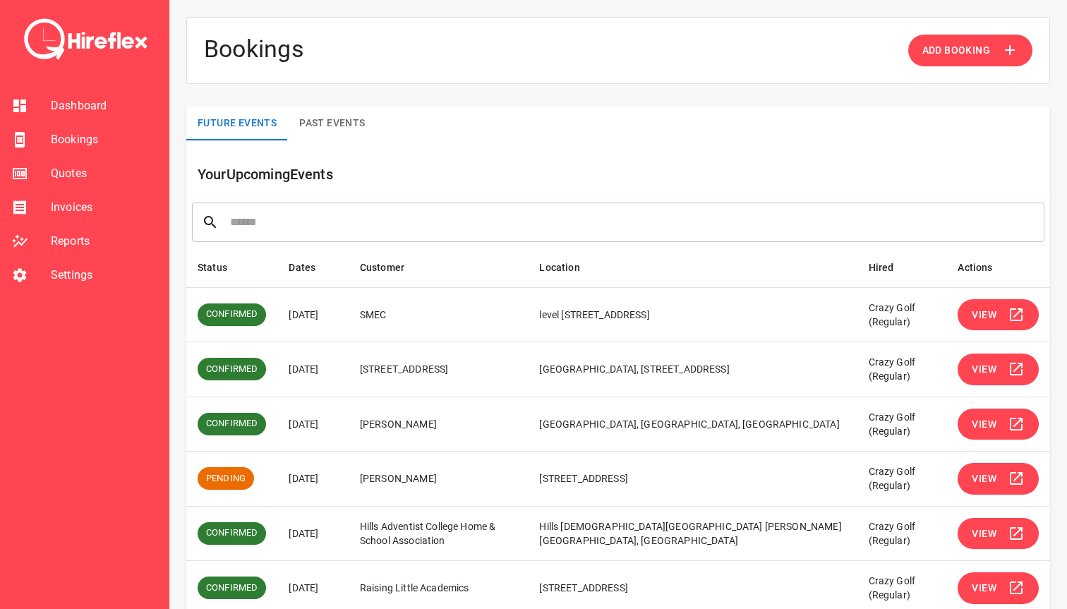
scroll to position [64, 0]
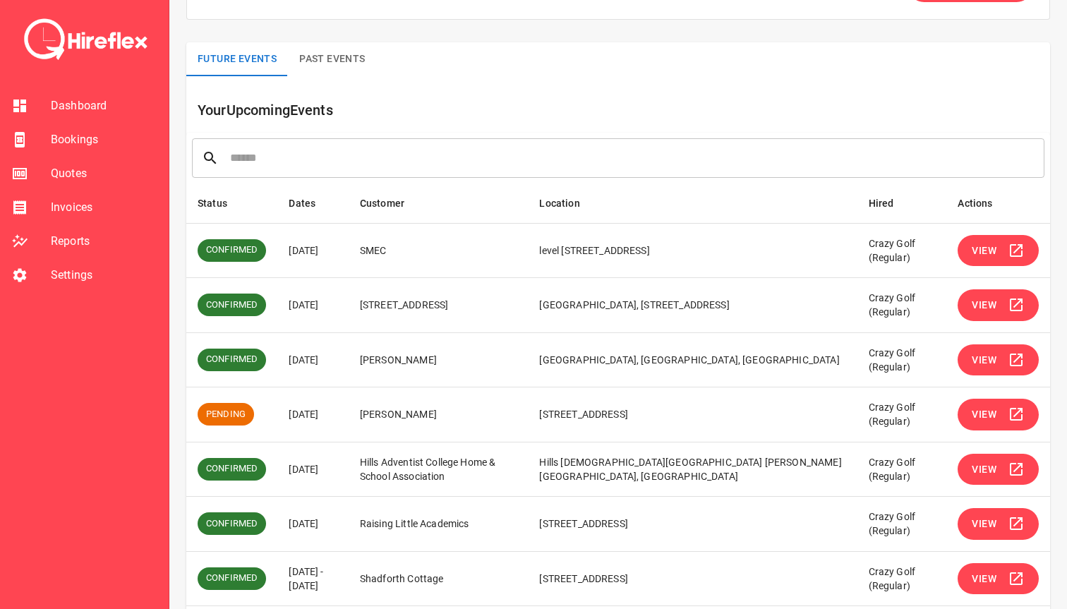
click at [975, 304] on span "View" at bounding box center [984, 305] width 25 height 18
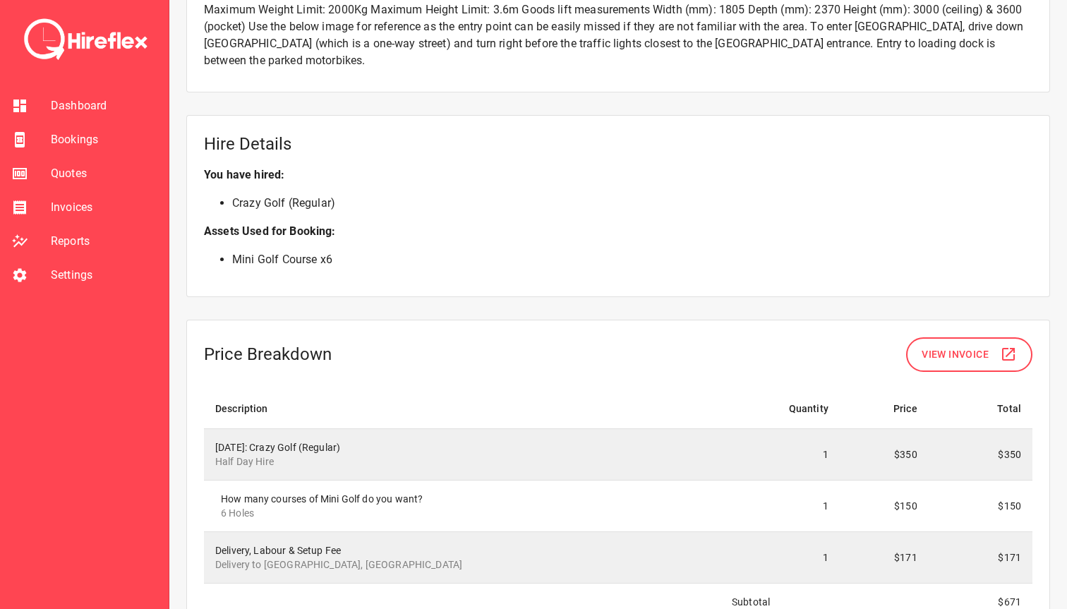
scroll to position [1101, 0]
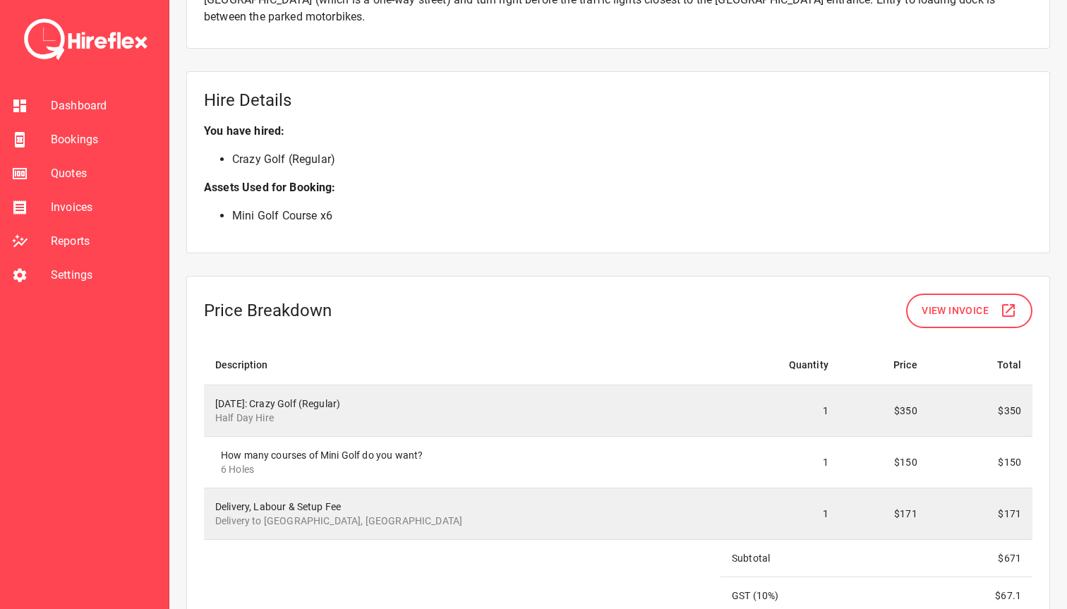
click at [953, 295] on button "View Invoice" at bounding box center [969, 311] width 126 height 35
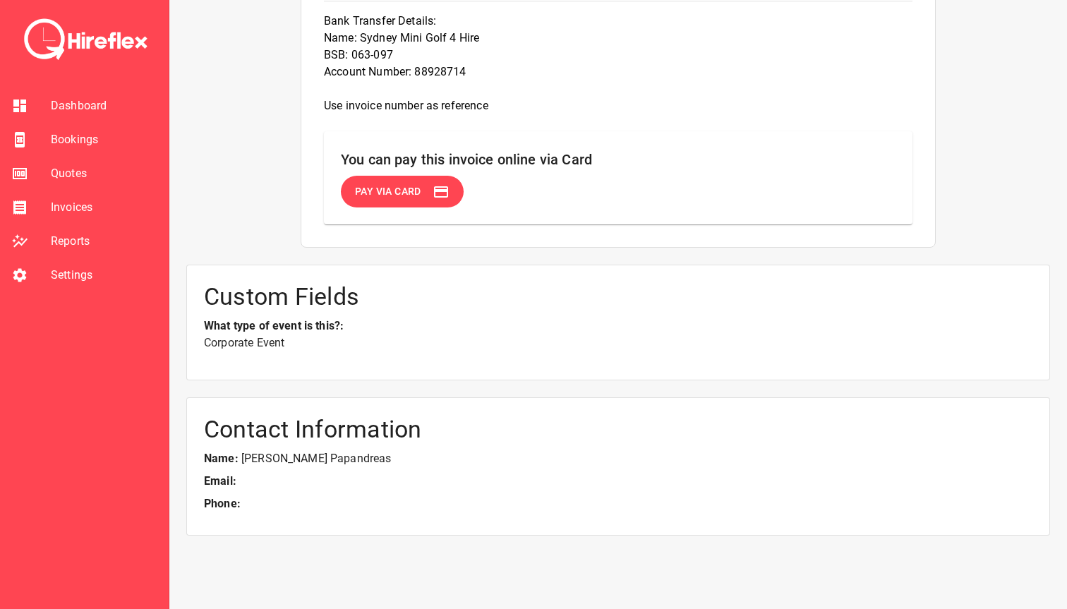
scroll to position [1485, 0]
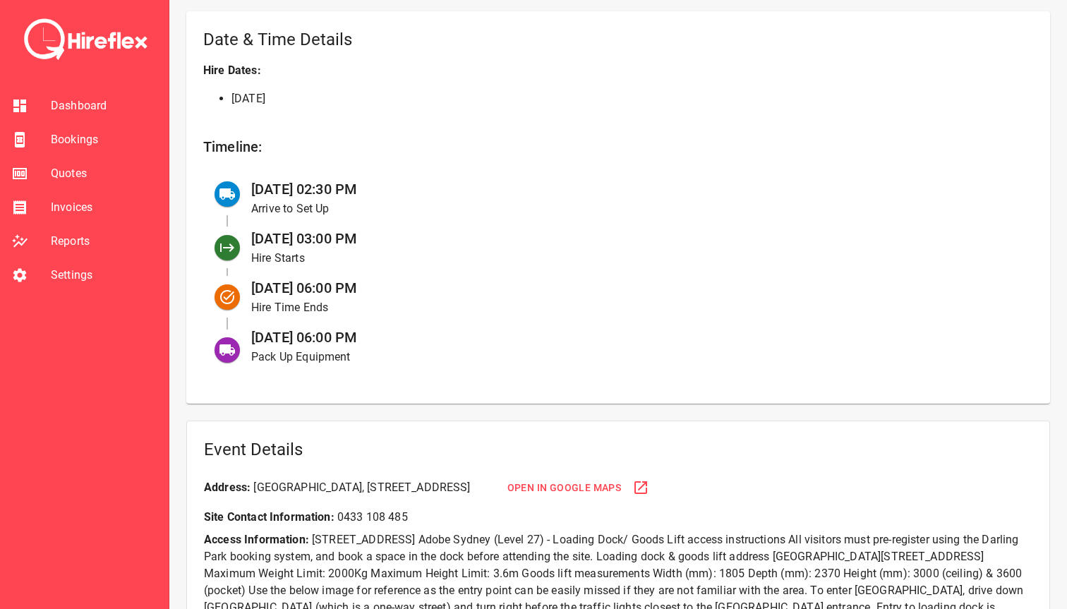
scroll to position [560, 0]
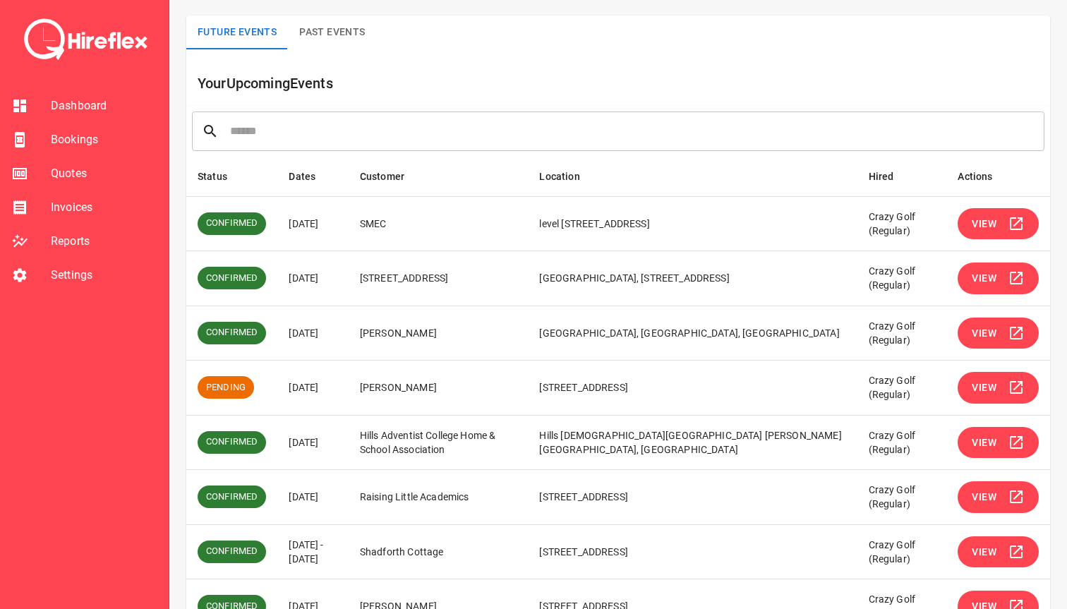
scroll to position [92, 0]
click at [987, 332] on span "View" at bounding box center [984, 333] width 25 height 18
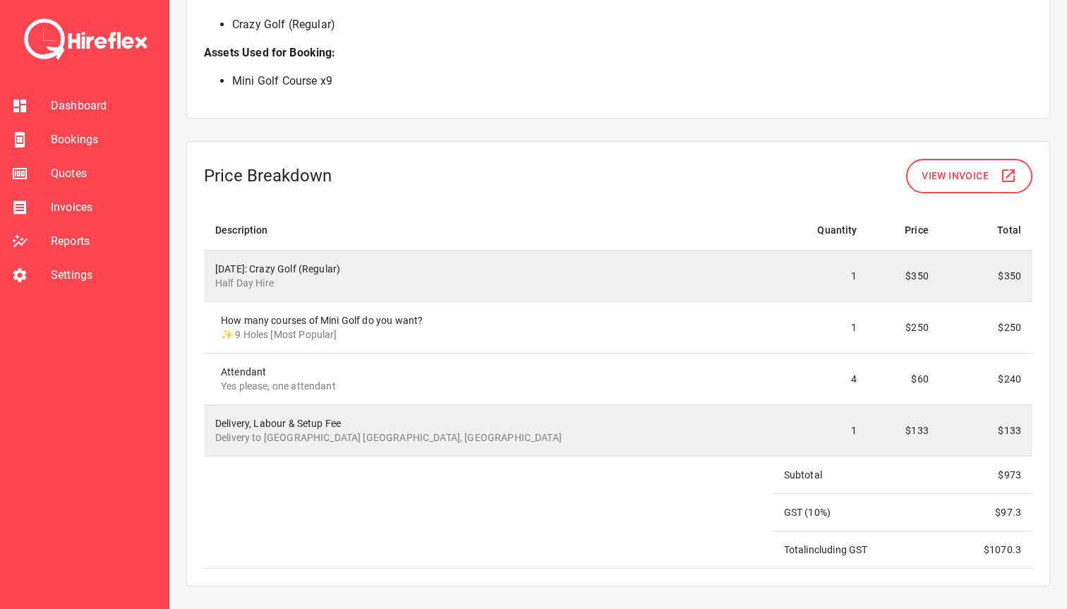
scroll to position [1149, 0]
drag, startPoint x: 809, startPoint y: 382, endPoint x: 775, endPoint y: 382, distance: 33.2
click at [775, 382] on td "4" at bounding box center [821, 380] width 96 height 52
drag, startPoint x: 786, startPoint y: 380, endPoint x: 815, endPoint y: 380, distance: 28.9
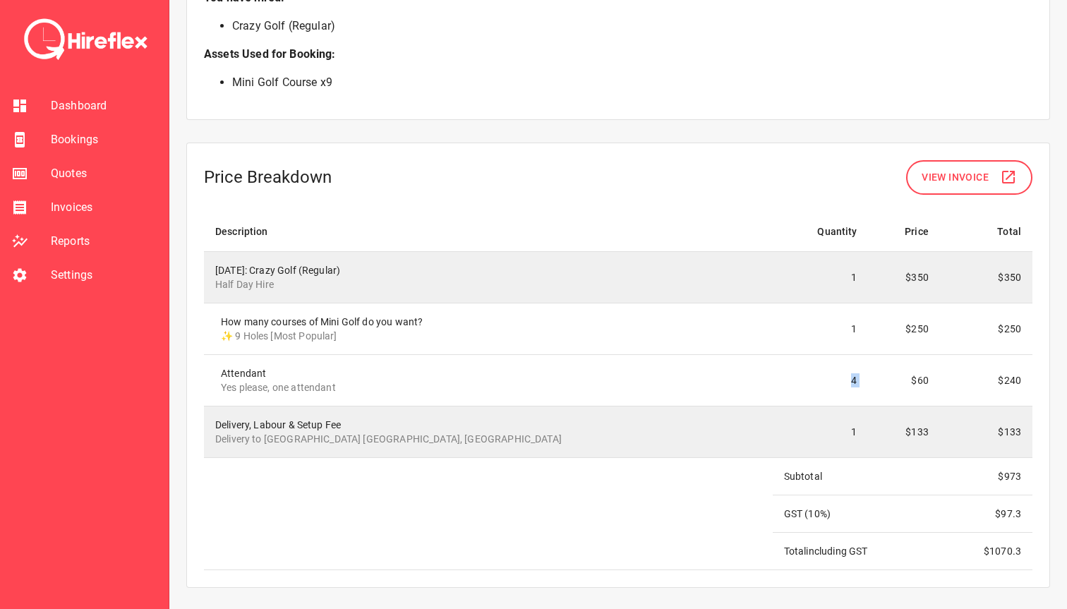
click at [815, 380] on tr "Attendant Yes please, one attendant 4 $60 $240" at bounding box center [618, 380] width 828 height 52
click at [869, 380] on td "$60" at bounding box center [904, 380] width 71 height 52
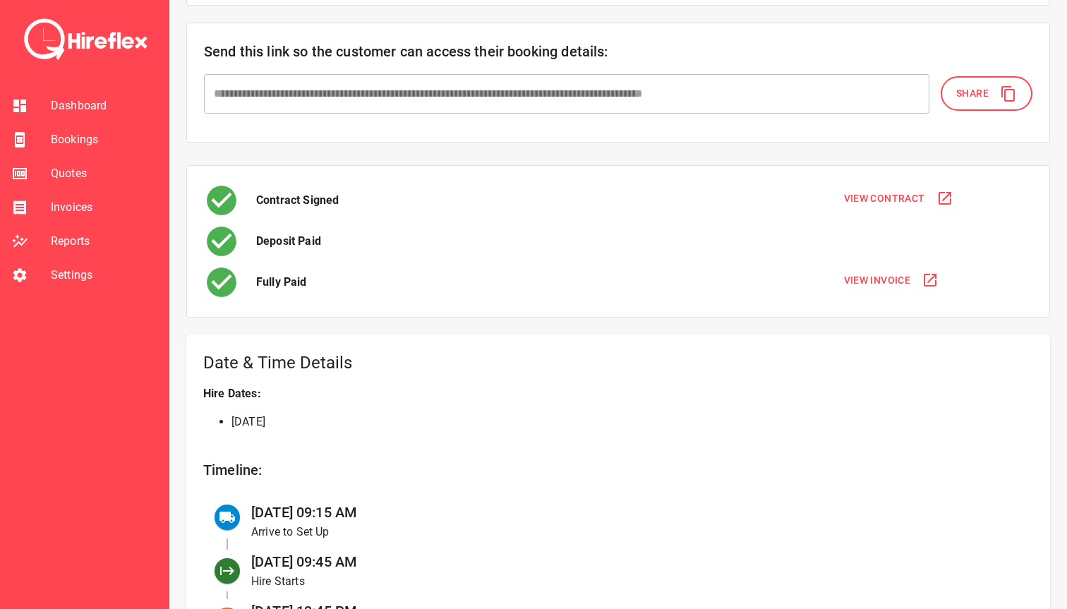
scroll to position [169, 0]
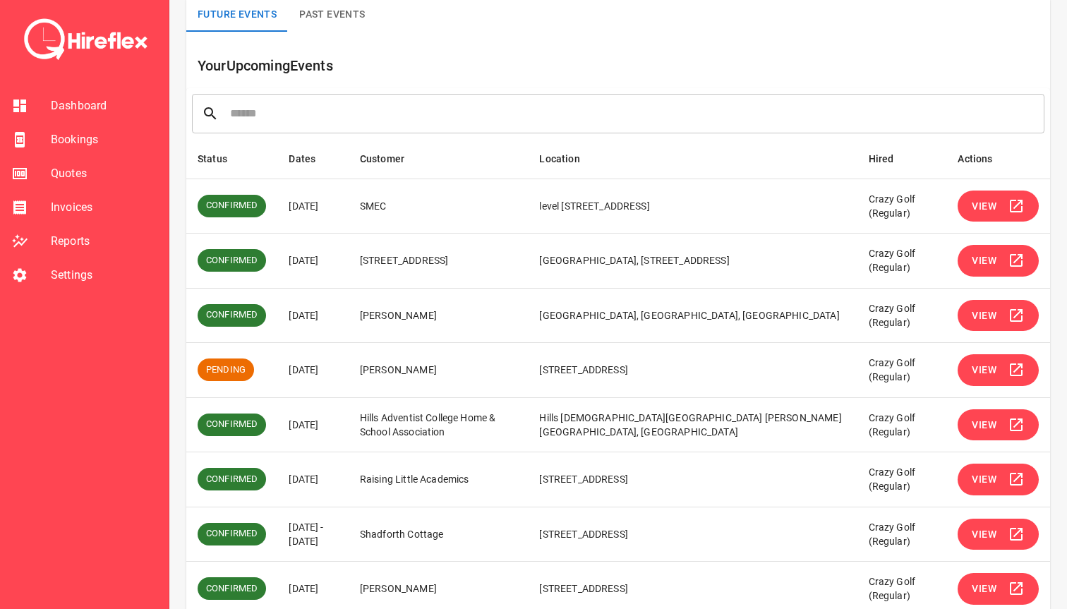
scroll to position [170, 0]
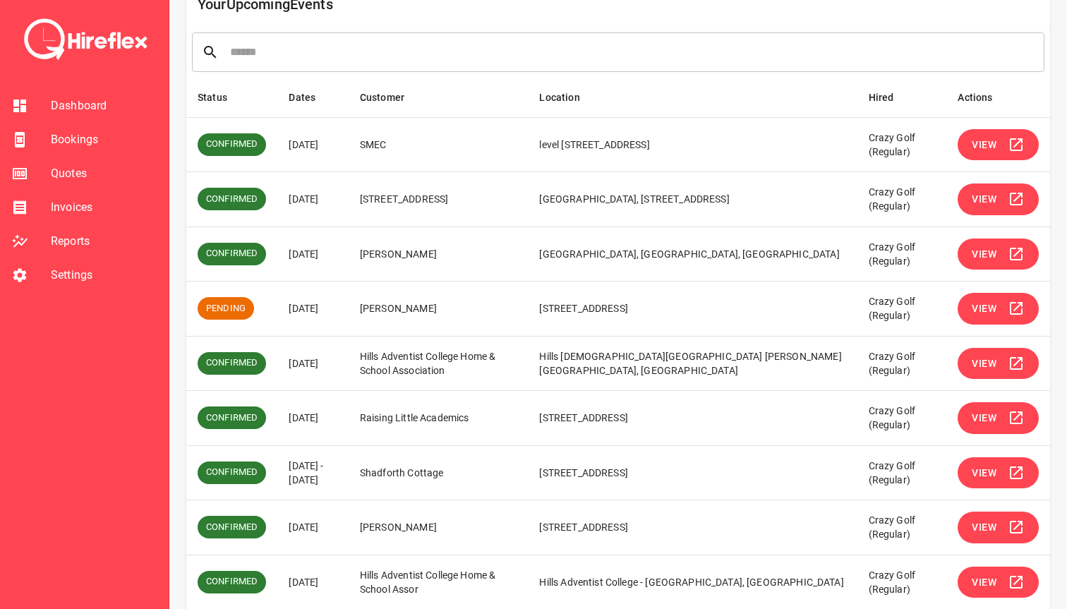
click at [977, 310] on span "View" at bounding box center [984, 309] width 25 height 18
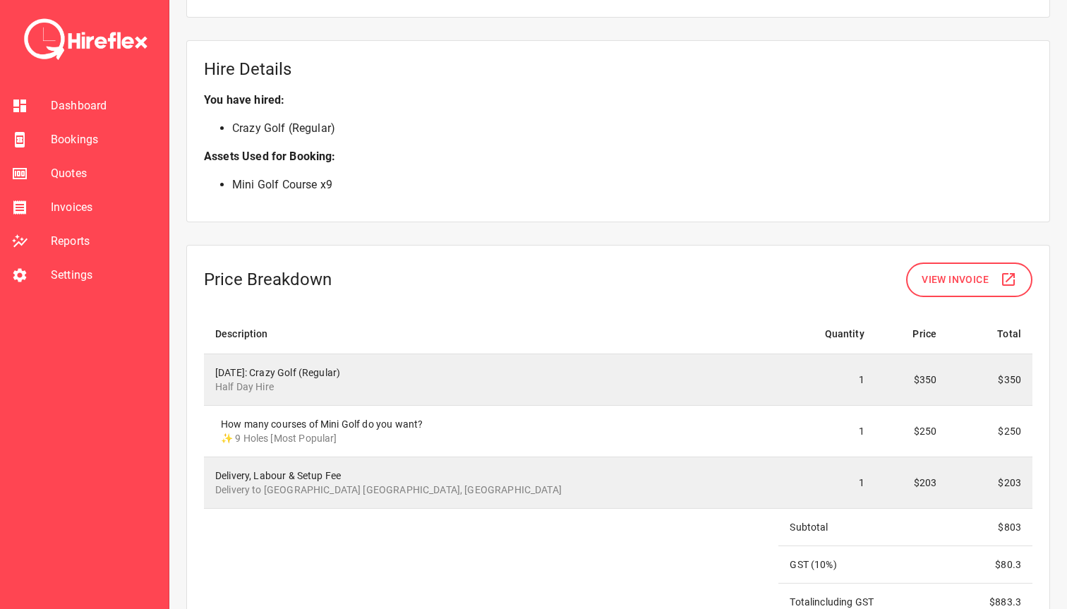
scroll to position [930, 0]
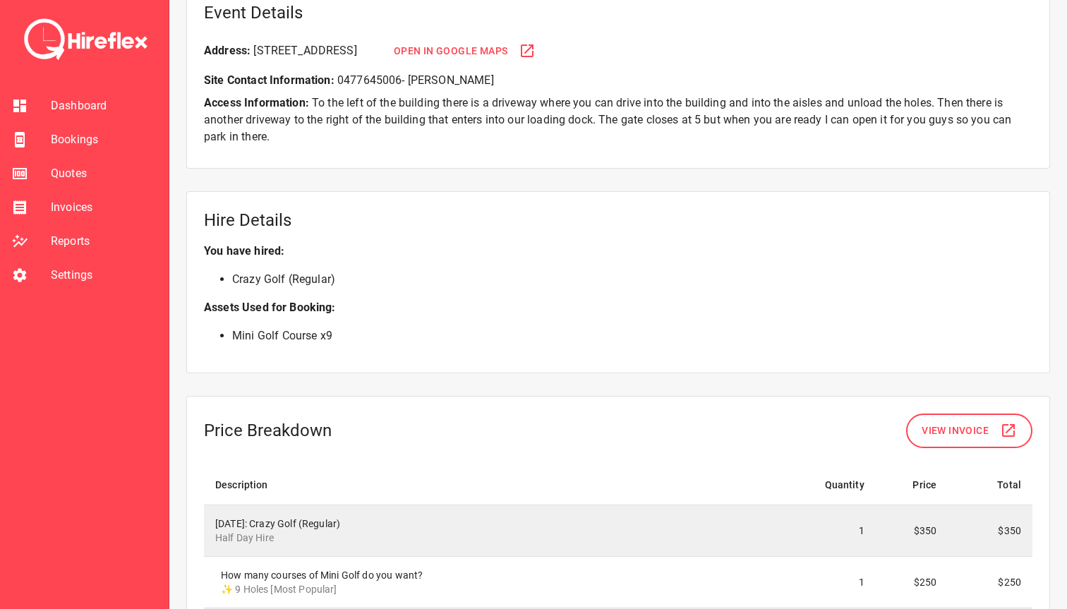
click at [956, 422] on span "View Invoice" at bounding box center [955, 431] width 67 height 18
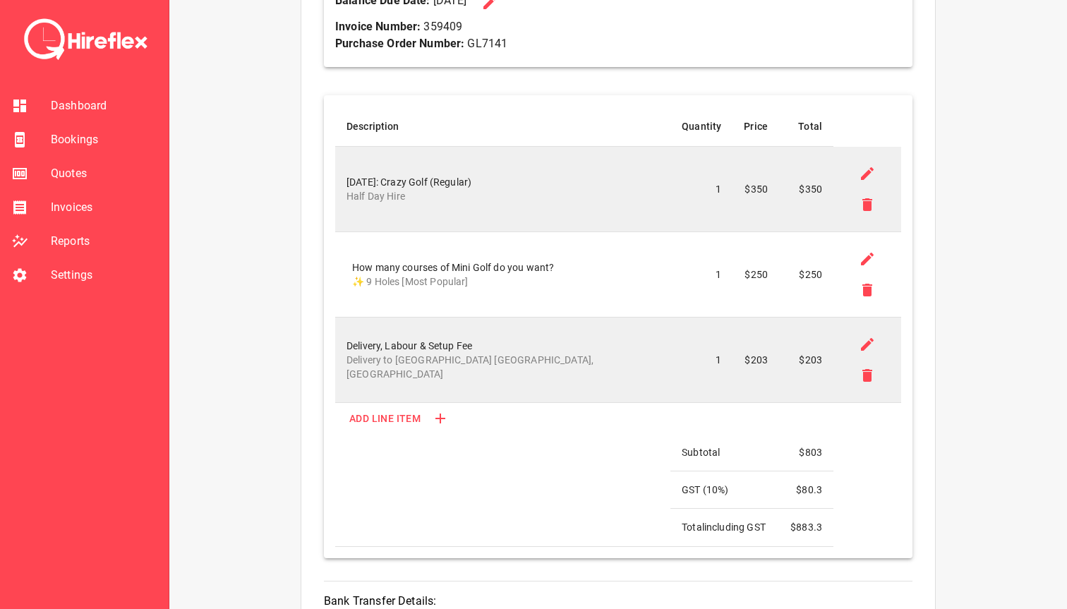
scroll to position [573, 0]
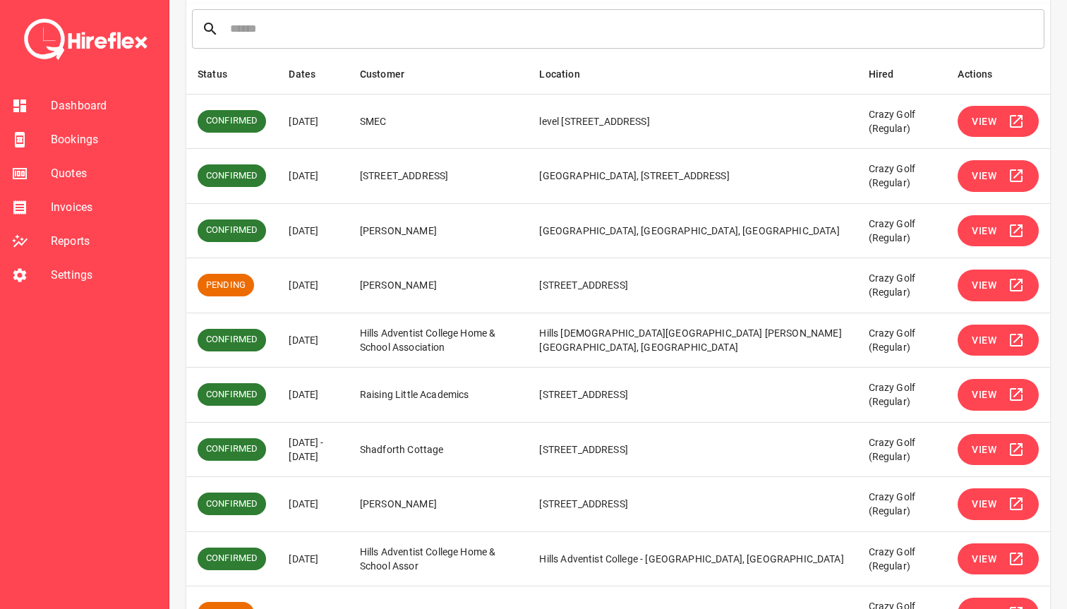
scroll to position [203, 0]
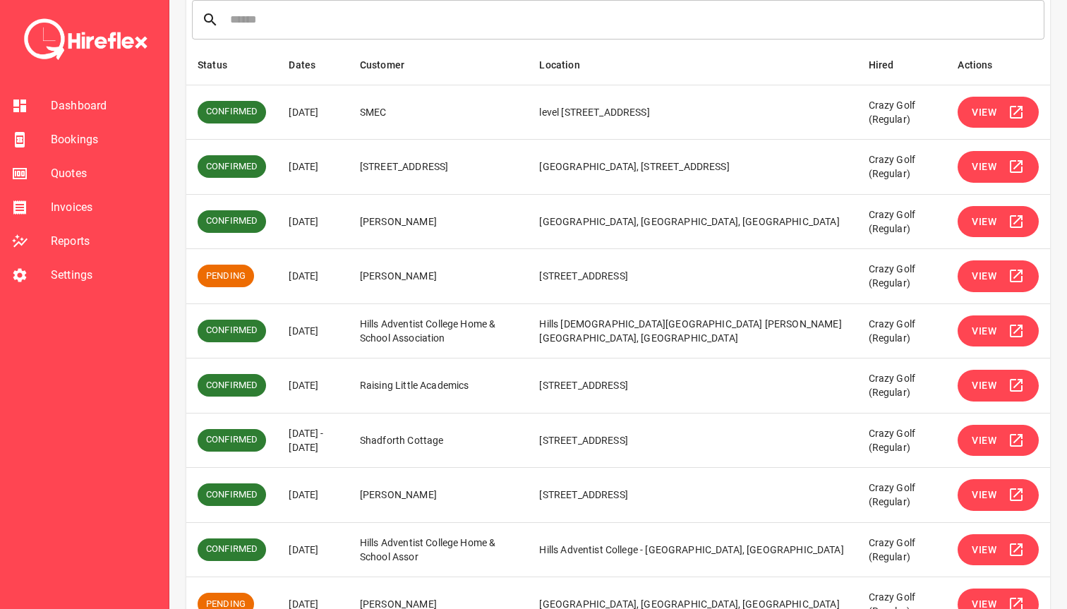
click at [983, 331] on span "View" at bounding box center [984, 331] width 25 height 18
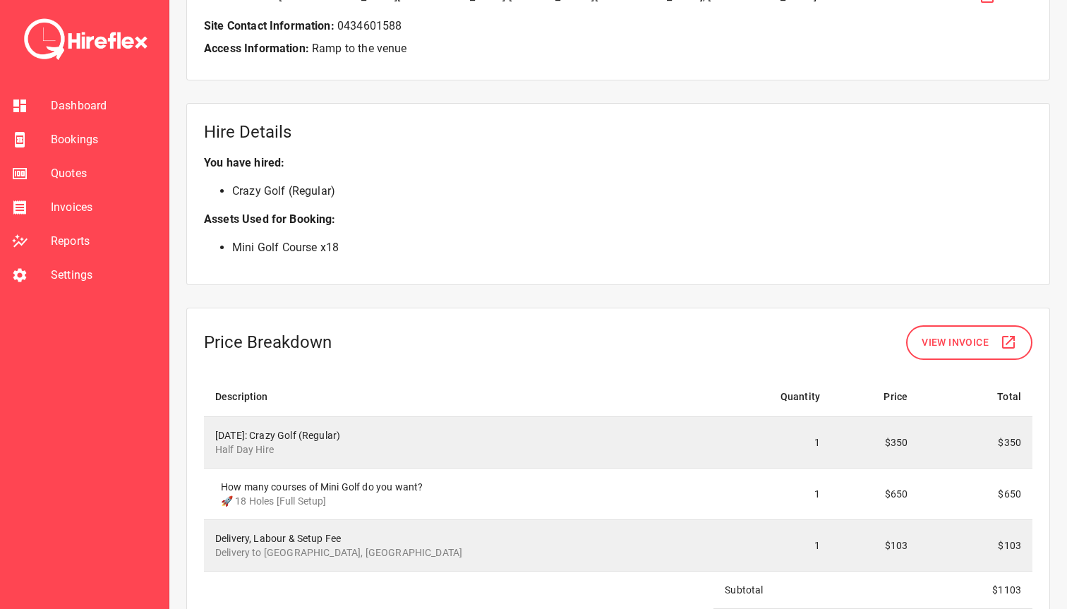
scroll to position [1129, 0]
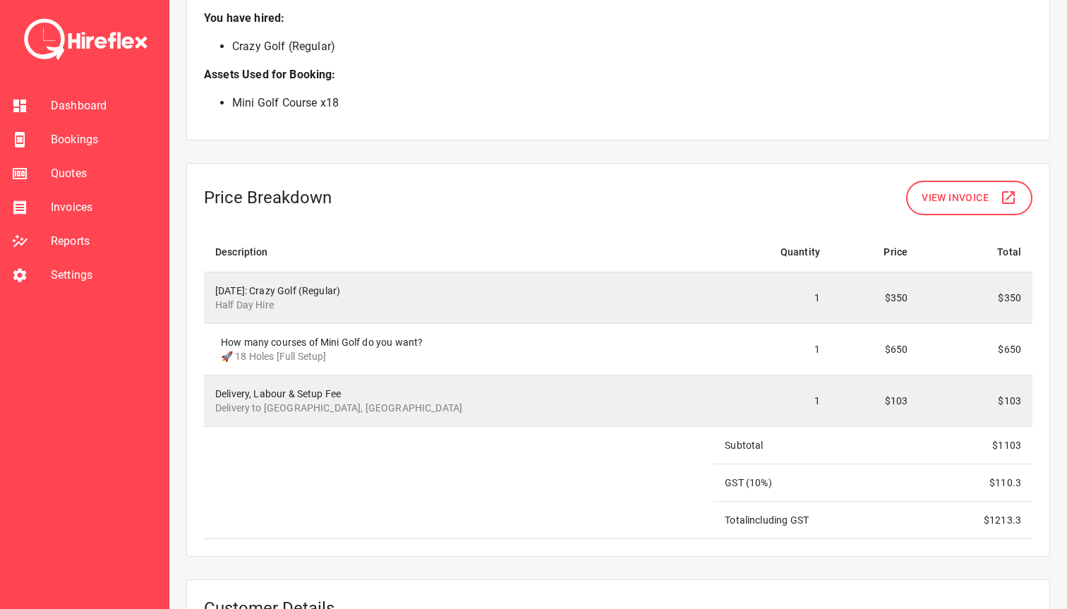
click at [941, 200] on span "View Invoice" at bounding box center [955, 198] width 67 height 18
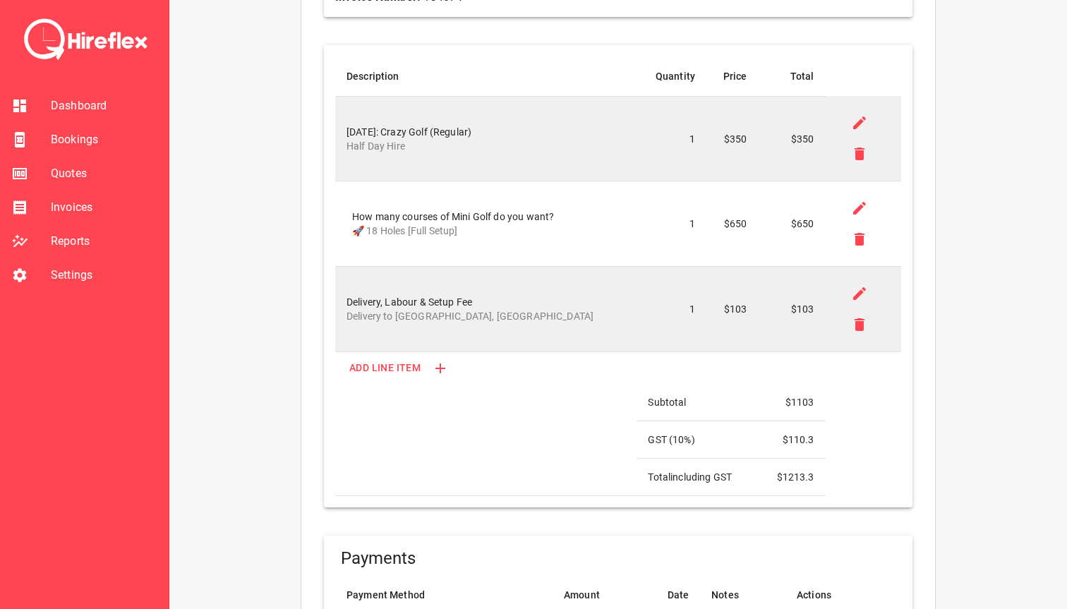
scroll to position [560, 0]
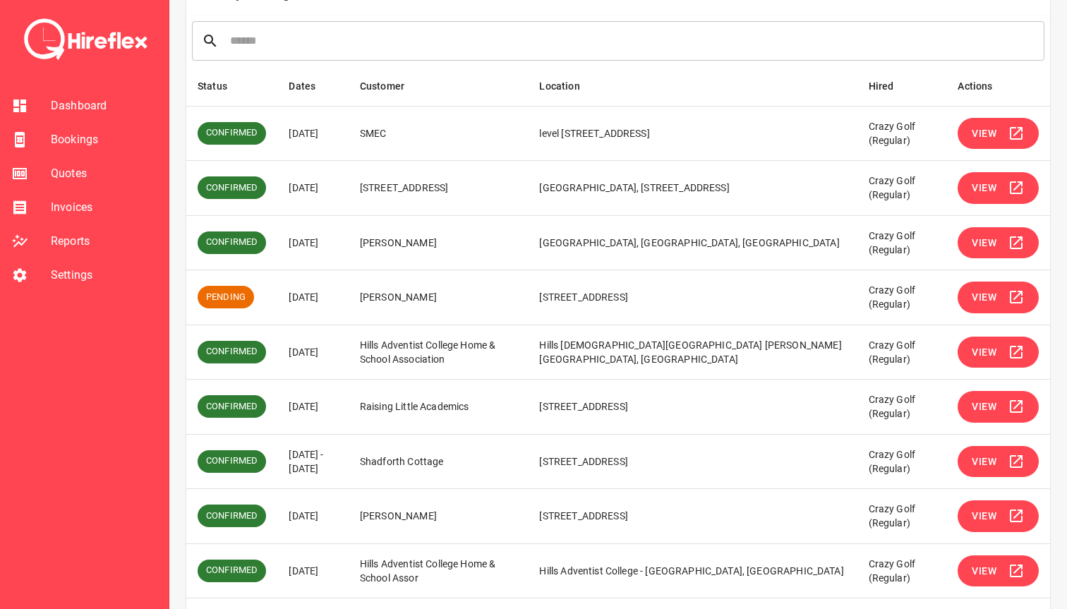
scroll to position [199, 0]
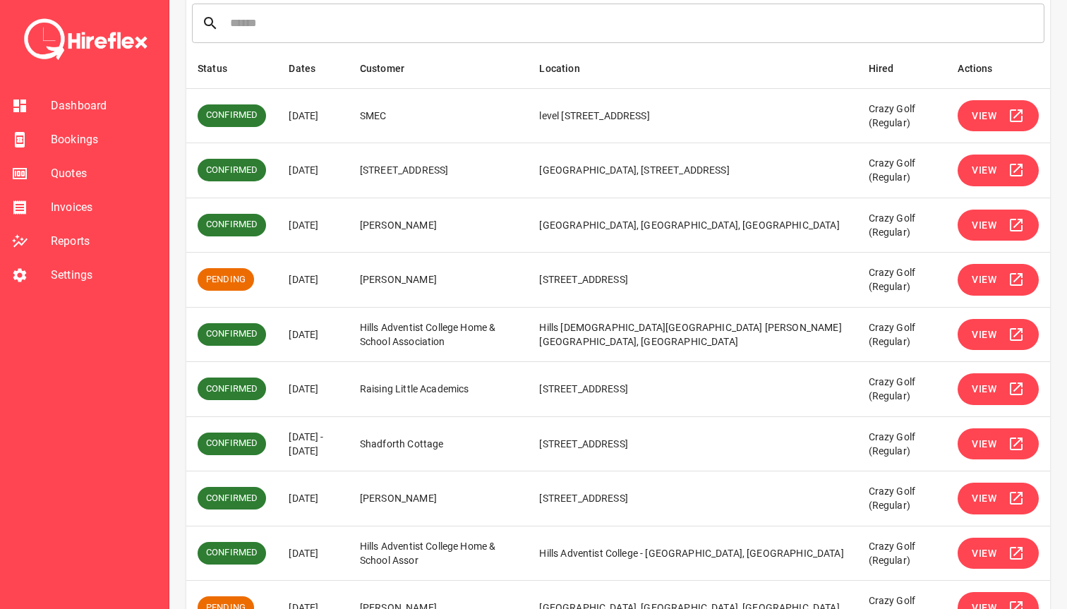
click at [986, 402] on button "View" at bounding box center [998, 389] width 81 height 32
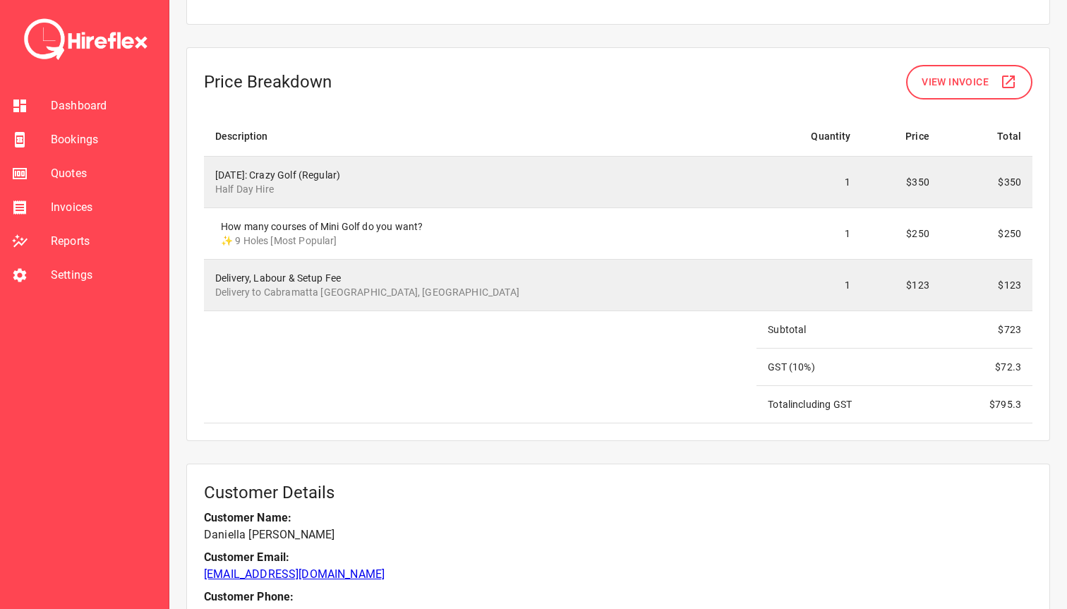
scroll to position [1240, 0]
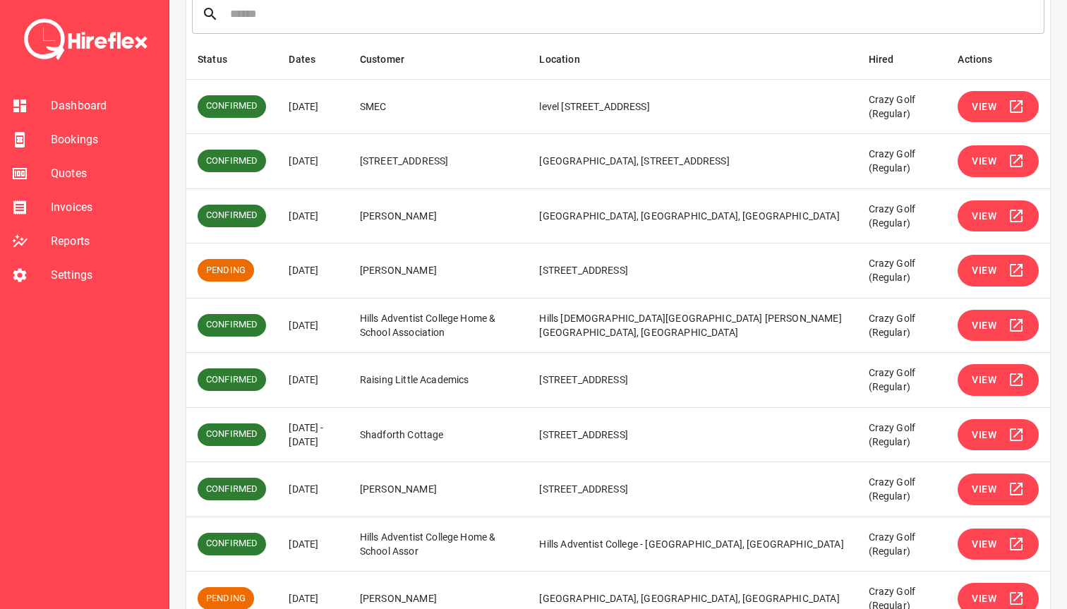
scroll to position [279, 0]
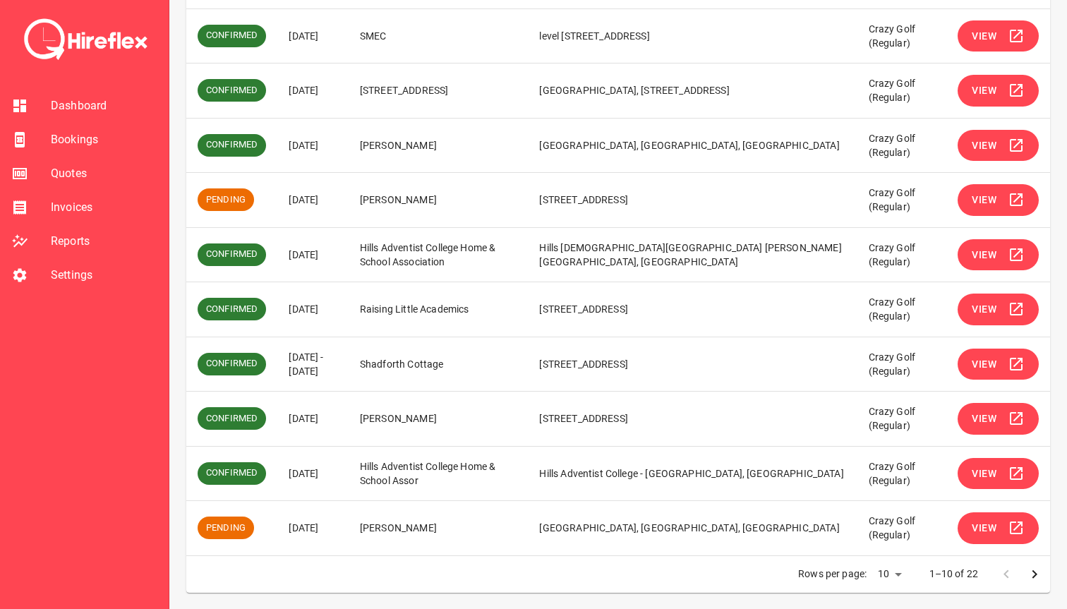
click at [995, 366] on span "View" at bounding box center [984, 365] width 25 height 18
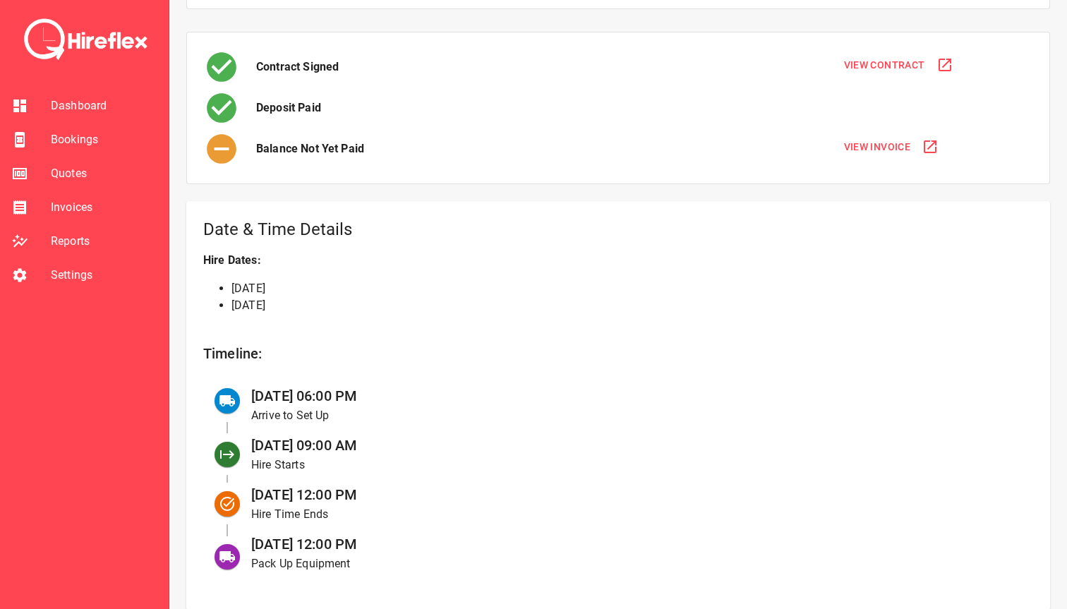
scroll to position [303, 0]
drag, startPoint x: 231, startPoint y: 290, endPoint x: 308, endPoint y: 289, distance: 77.6
click at [308, 289] on li "3rd Sep 2025" at bounding box center [632, 289] width 802 height 17
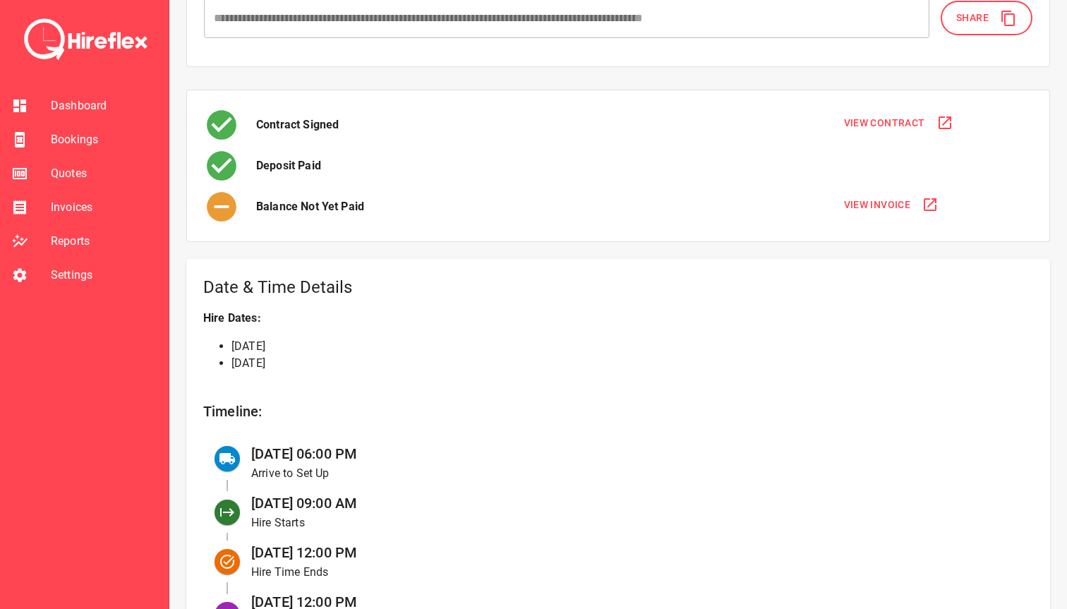
scroll to position [223, 0]
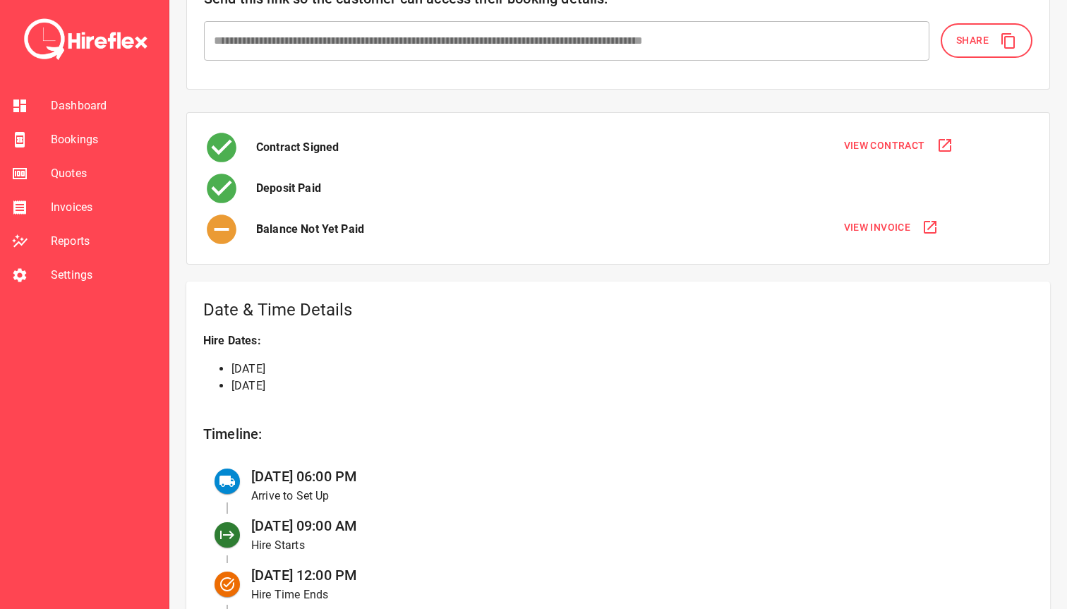
click at [869, 222] on span "View Invoice" at bounding box center [877, 228] width 67 height 18
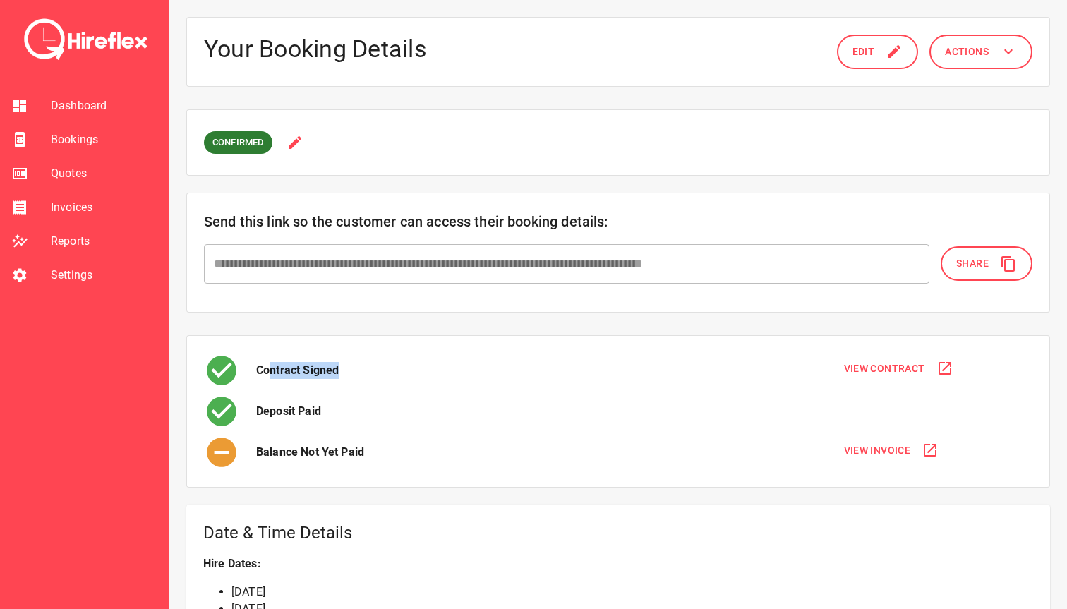
drag, startPoint x: 267, startPoint y: 366, endPoint x: 430, endPoint y: 366, distance: 162.3
click at [429, 366] on div "Contract Signed" at bounding box center [514, 370] width 620 height 35
click at [430, 366] on div "Contract Signed" at bounding box center [514, 370] width 620 height 35
click at [867, 445] on span "View Invoice" at bounding box center [877, 451] width 67 height 18
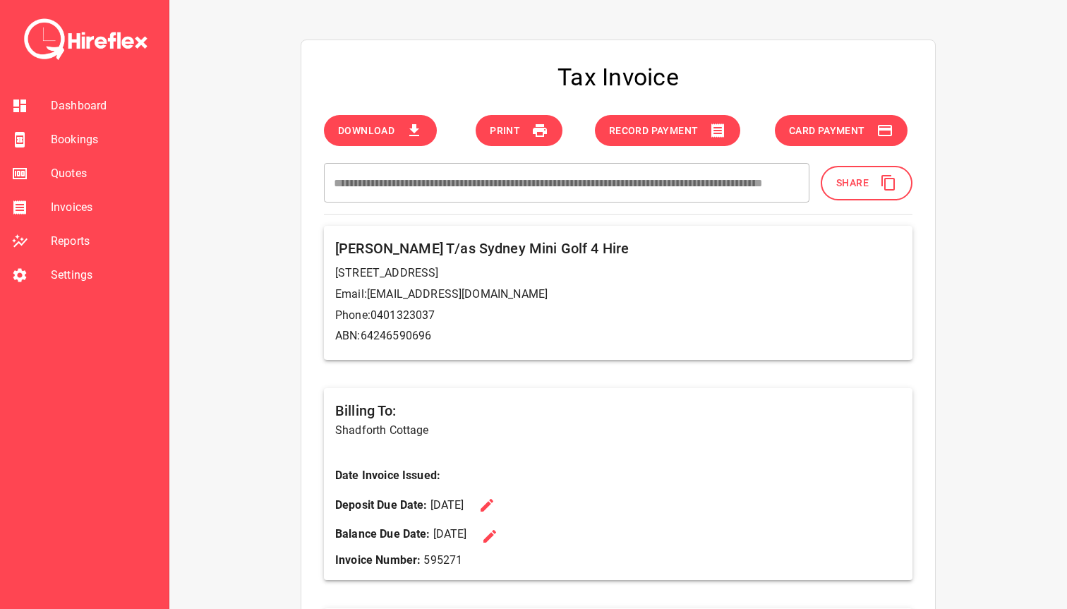
click at [861, 191] on button "Share" at bounding box center [867, 183] width 92 height 35
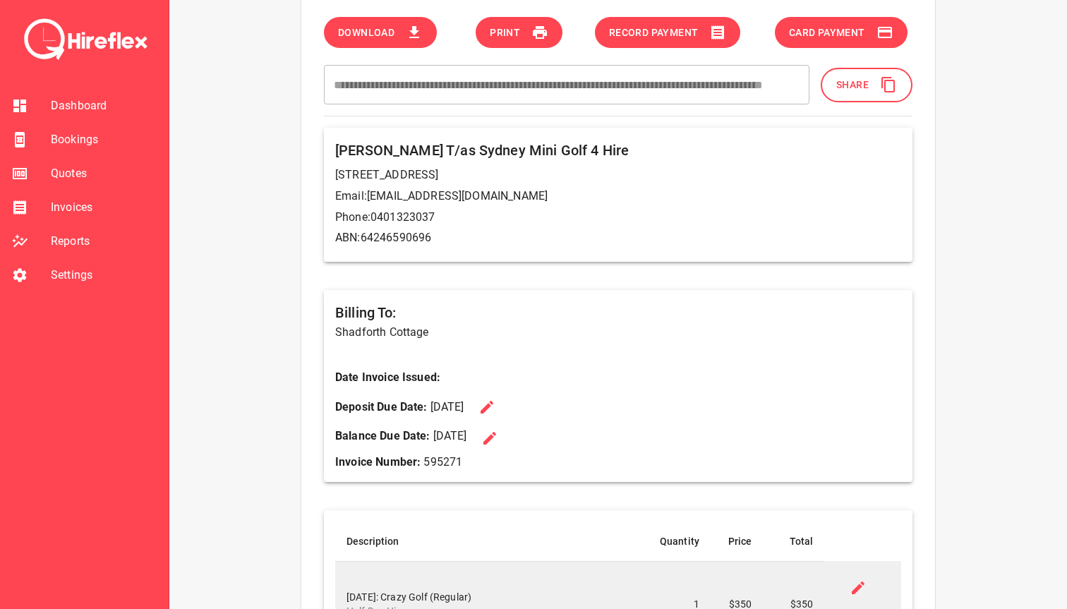
scroll to position [45, 0]
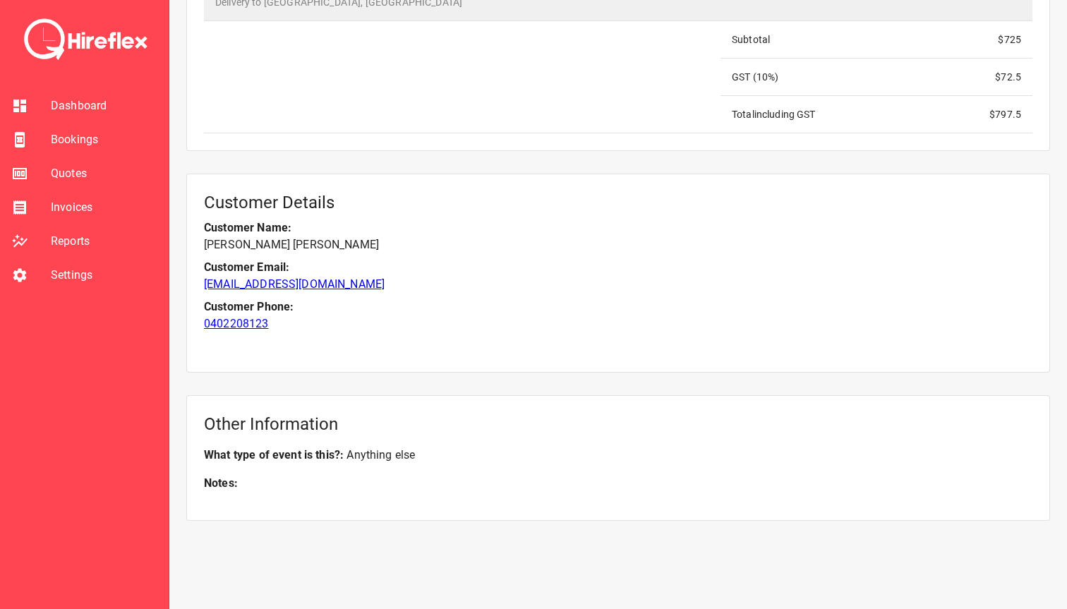
scroll to position [1550, 0]
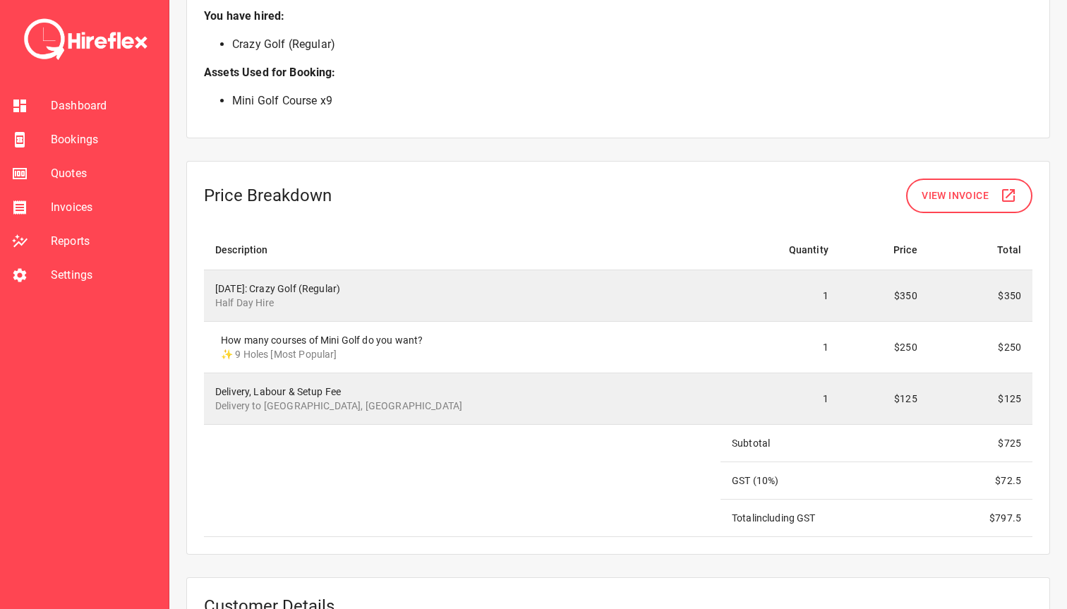
click at [494, 442] on td at bounding box center [462, 480] width 517 height 112
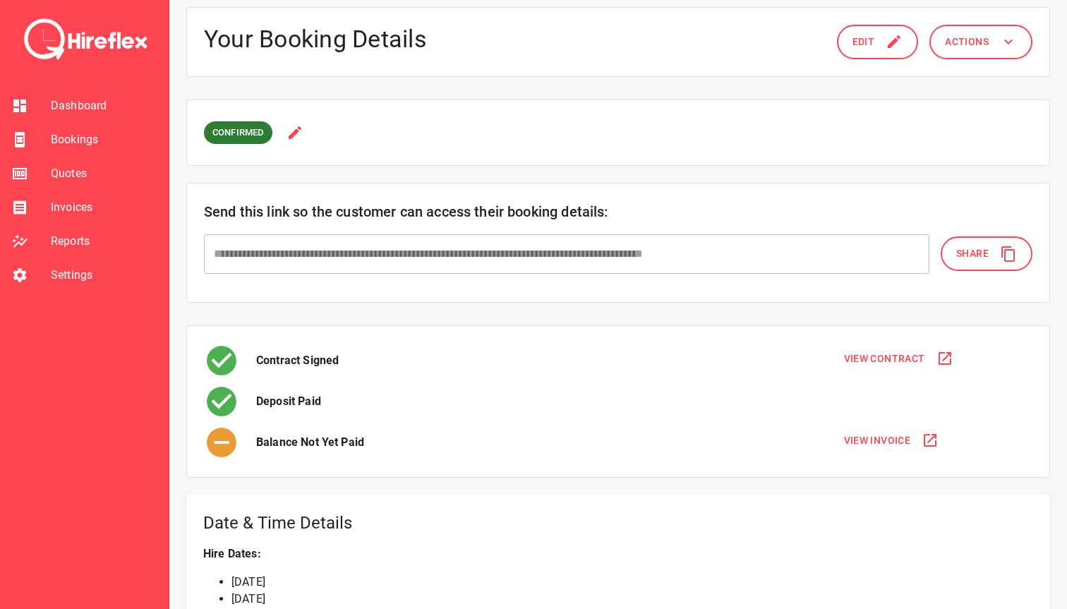
scroll to position [0, 0]
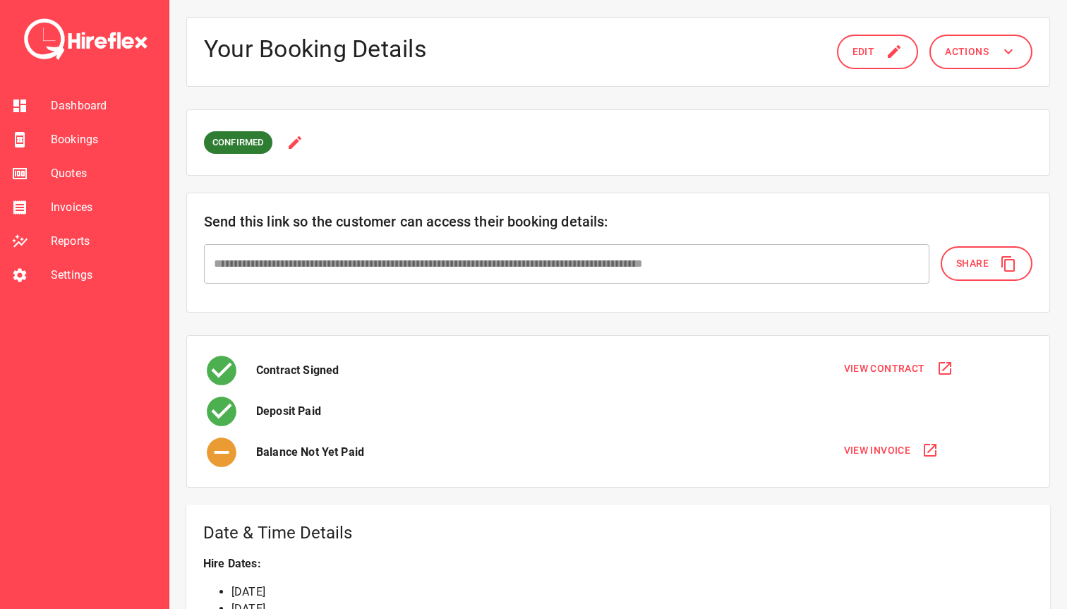
click at [854, 442] on span "View Invoice" at bounding box center [877, 451] width 67 height 18
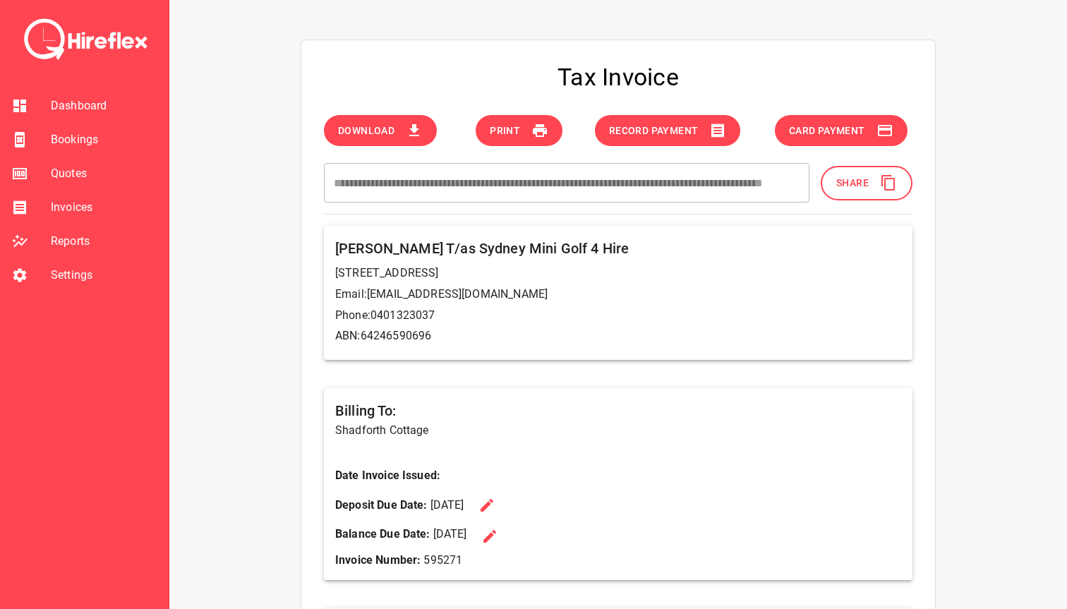
click at [861, 185] on span "Share" at bounding box center [852, 183] width 32 height 18
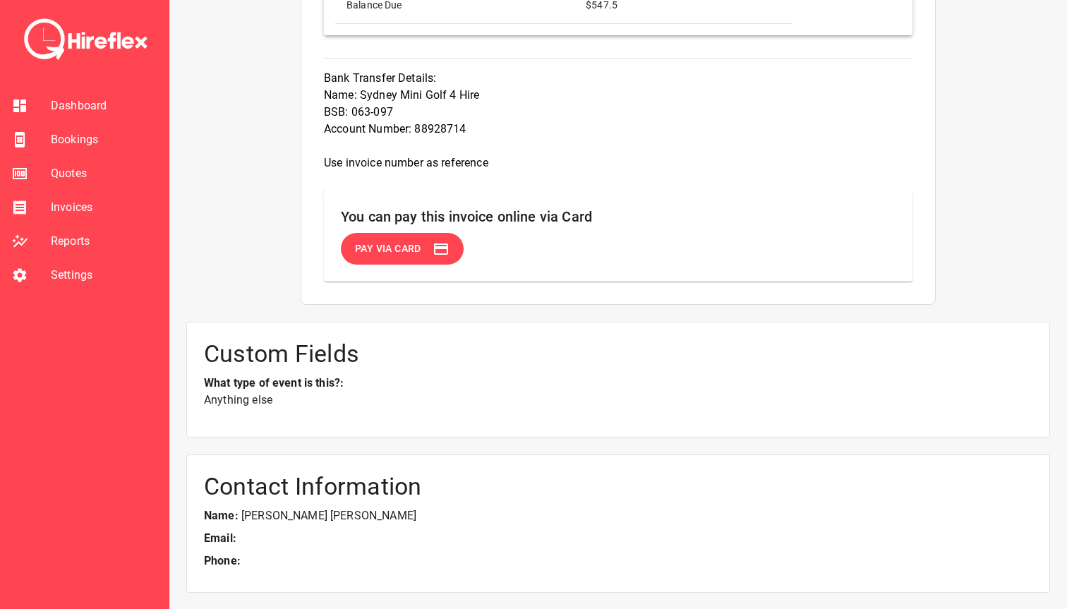
scroll to position [1428, 0]
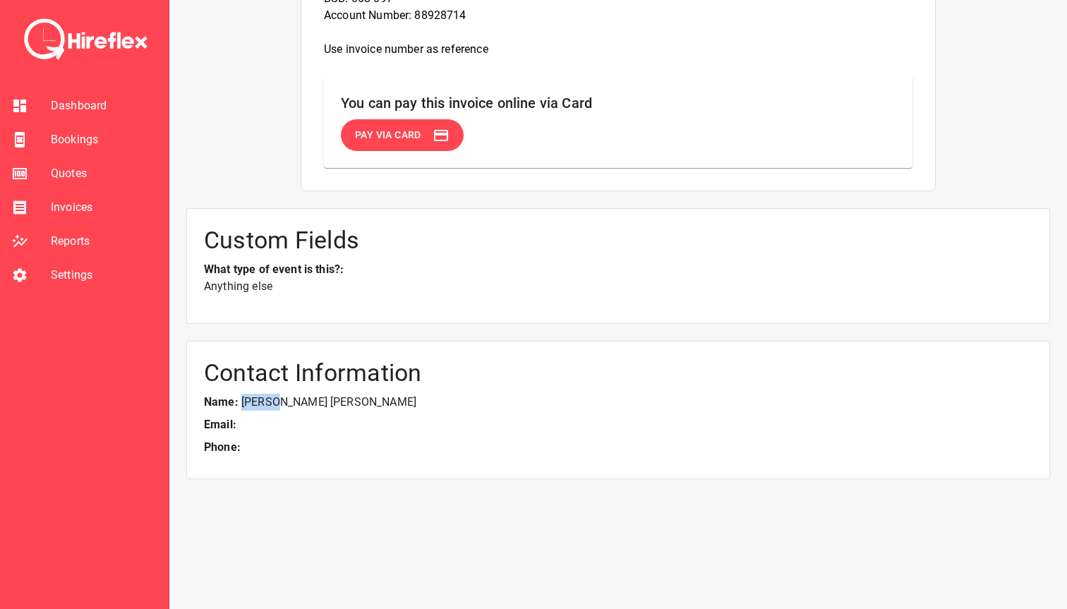
drag, startPoint x: 242, startPoint y: 402, endPoint x: 269, endPoint y: 404, distance: 26.9
click at [269, 404] on p "Name: Sylvia Botros" at bounding box center [618, 402] width 828 height 17
click at [101, 140] on span "Bookings" at bounding box center [104, 139] width 107 height 17
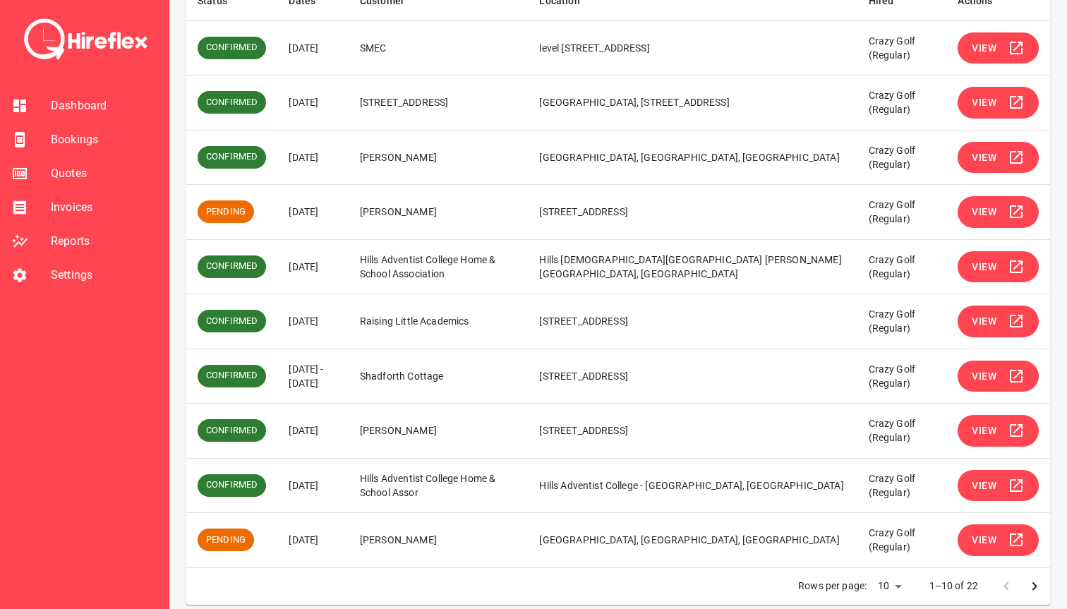
scroll to position [272, 0]
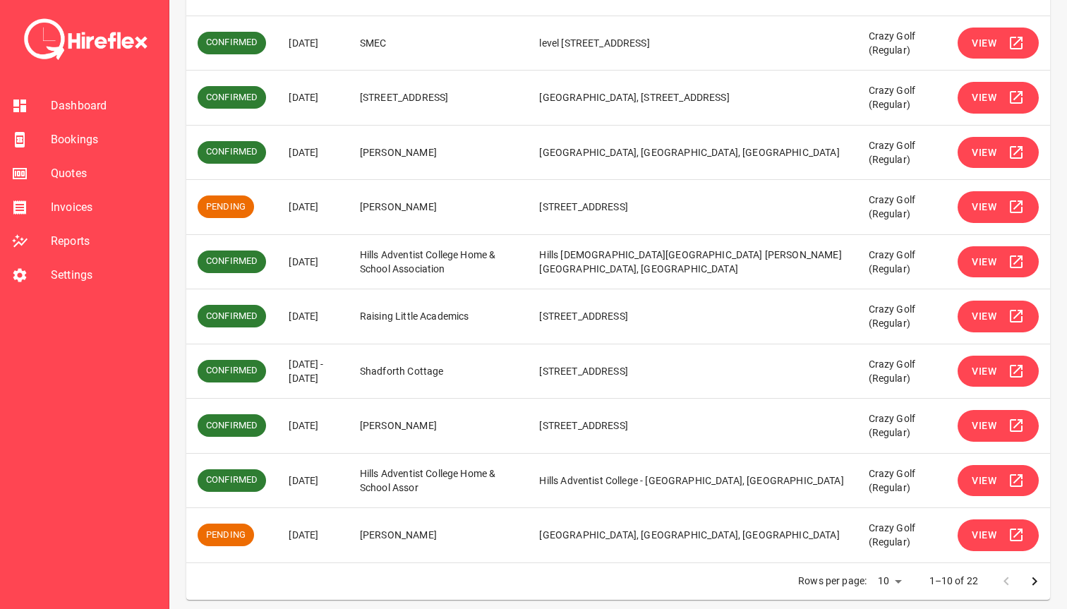
click at [992, 373] on span "View" at bounding box center [984, 372] width 25 height 18
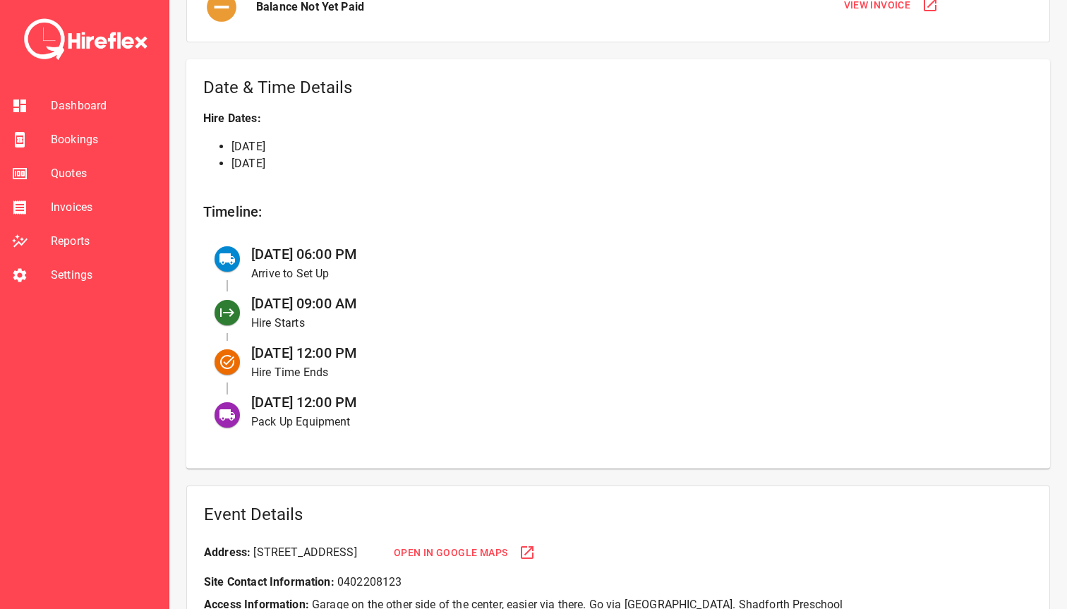
scroll to position [466, 0]
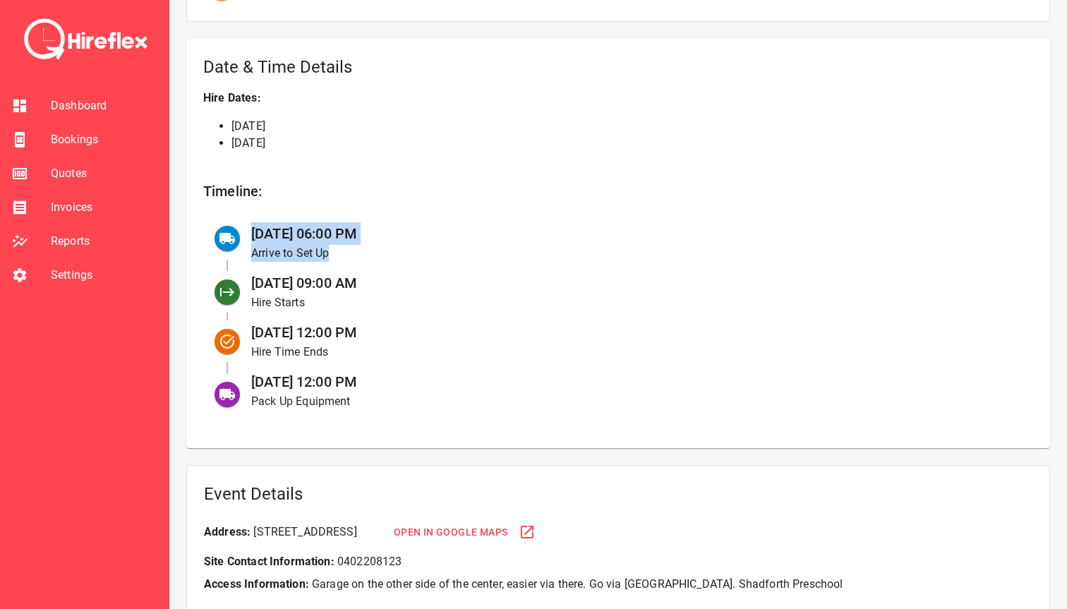
drag, startPoint x: 251, startPoint y: 231, endPoint x: 398, endPoint y: 265, distance: 150.6
click at [398, 265] on div "03 Sep at 06:00 PM Arrive to Set Up" at bounding box center [631, 242] width 782 height 49
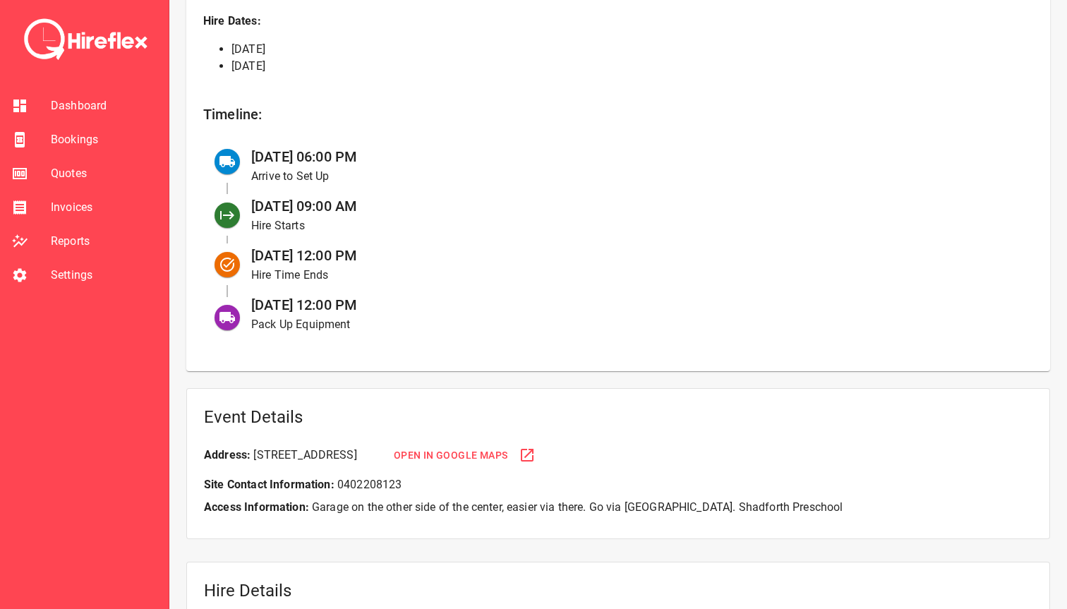
scroll to position [543, 0]
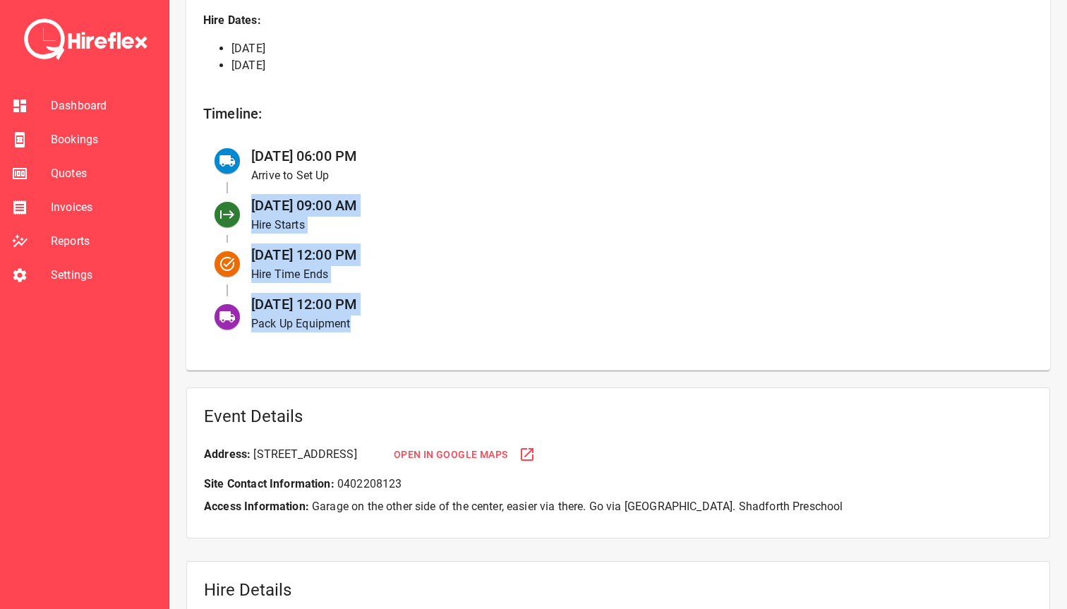
drag, startPoint x: 370, startPoint y: 310, endPoint x: 234, endPoint y: 220, distance: 163.6
click at [234, 220] on ul "03 Sep at 06:00 PM Arrive to Set Up 04 Sep at 09:00 AM Hire Starts 04 Sep at 12…" at bounding box center [618, 239] width 830 height 206
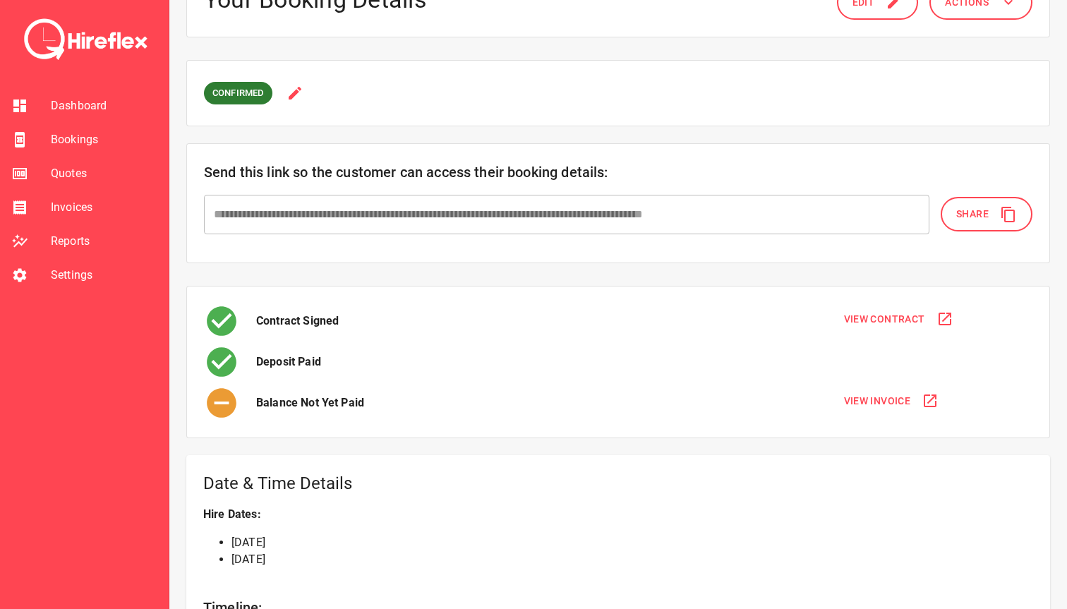
scroll to position [0, 0]
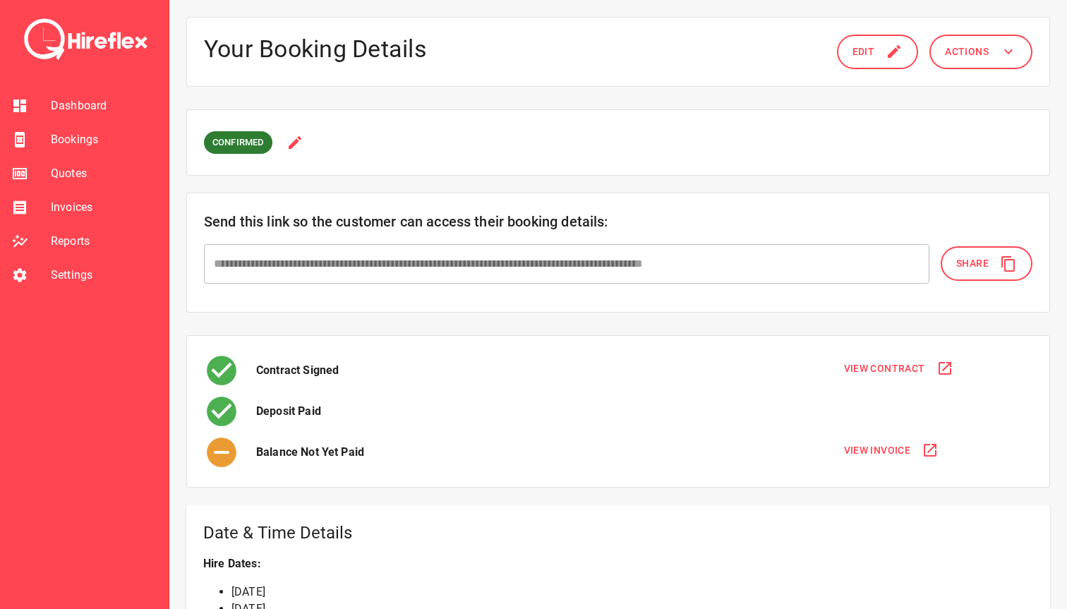
click at [81, 144] on span "Bookings" at bounding box center [104, 139] width 107 height 17
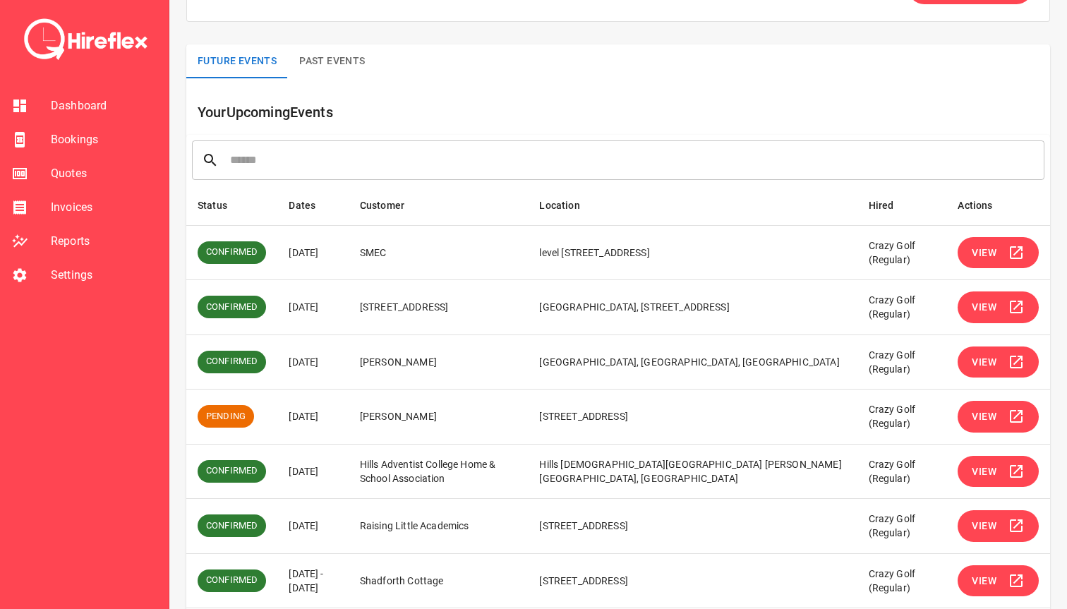
scroll to position [65, 0]
